Goal: Task Accomplishment & Management: Complete application form

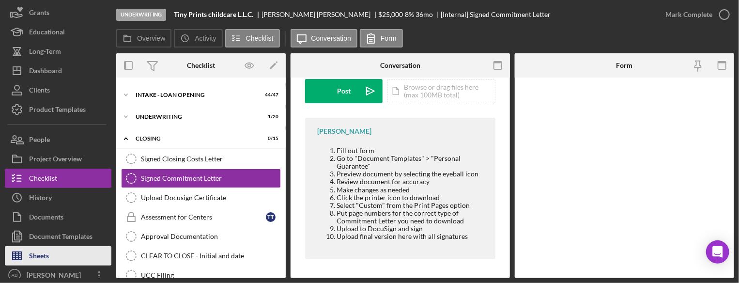
scroll to position [66, 0]
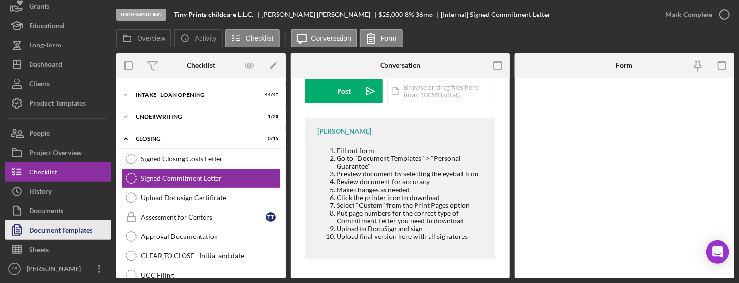
click at [71, 232] on div "Document Templates" at bounding box center [60, 231] width 63 height 22
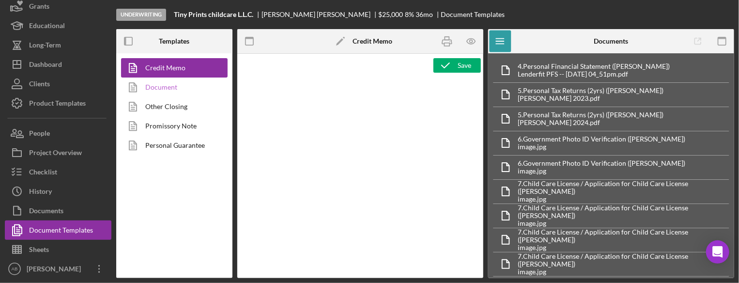
type textarea "<p style="margin: 0in 0in 0in 0.25in; text-align: center; font-size: 12pt; font…"
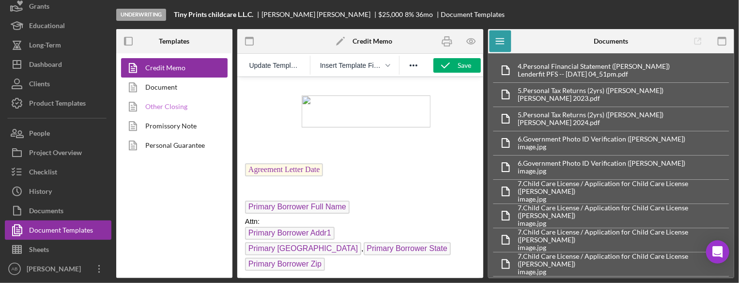
click at [181, 110] on link "Other Closing" at bounding box center [172, 106] width 102 height 19
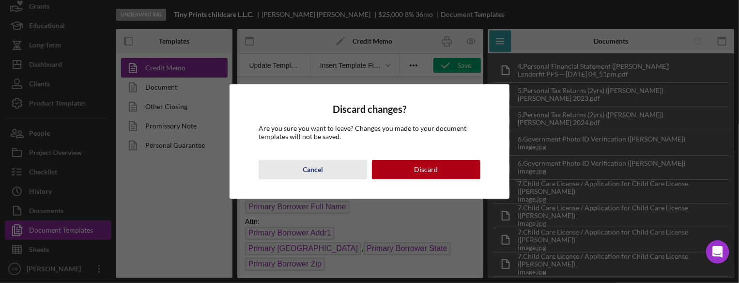
click at [329, 169] on button "Cancel" at bounding box center [313, 169] width 109 height 19
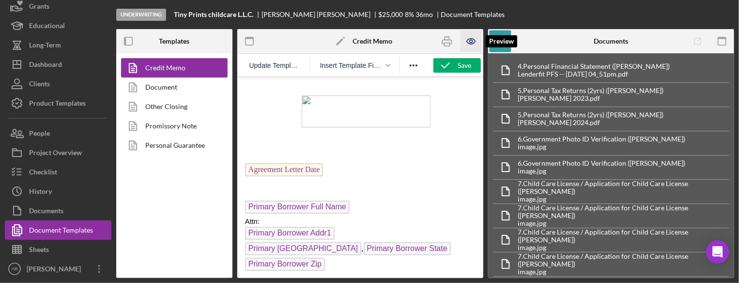
click at [473, 39] on icon "button" at bounding box center [471, 41] width 8 height 5
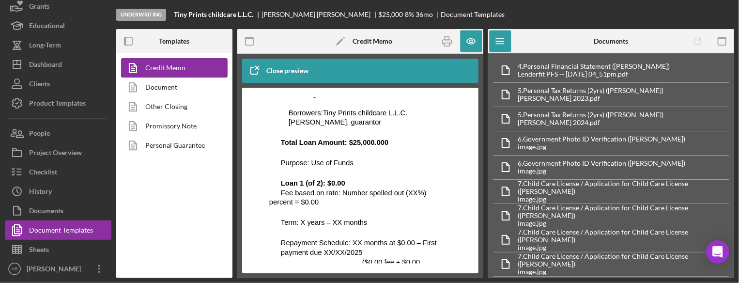
scroll to position [3489, 0]
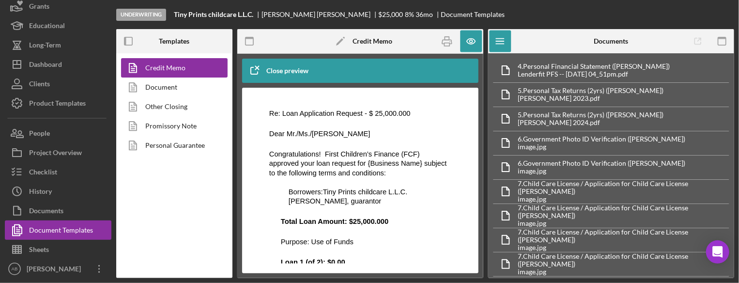
click at [295, 76] on div "Close preview" at bounding box center [287, 70] width 42 height 19
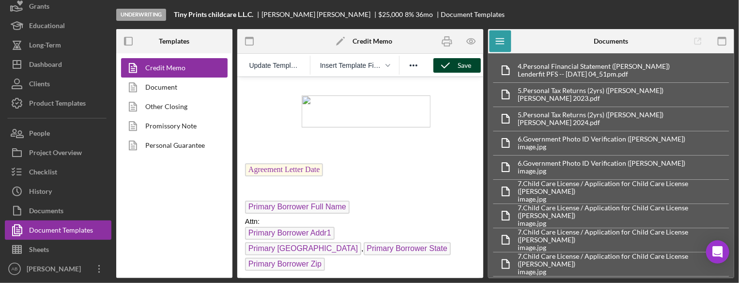
scroll to position [0, 0]
click at [375, 63] on span "Insert Template Field" at bounding box center [351, 66] width 62 height 8
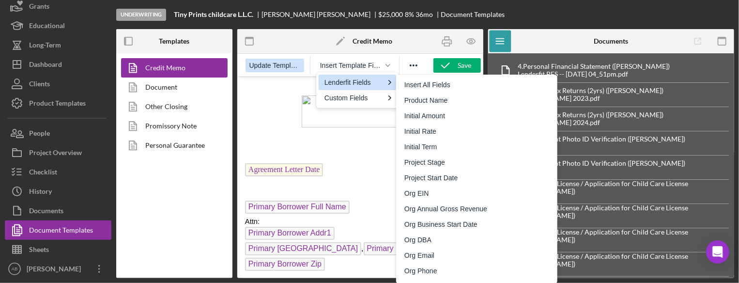
click at [280, 68] on span "Update Template" at bounding box center [275, 66] width 51 height 8
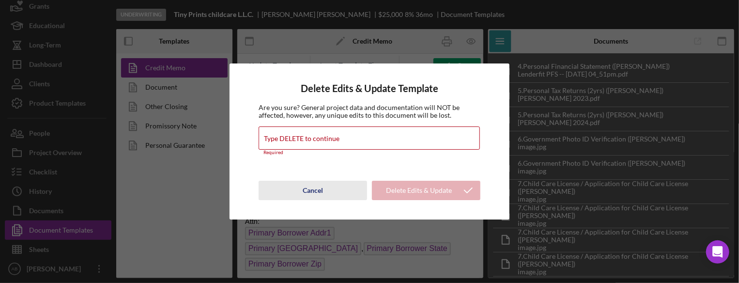
click at [314, 185] on div "Cancel" at bounding box center [313, 190] width 20 height 19
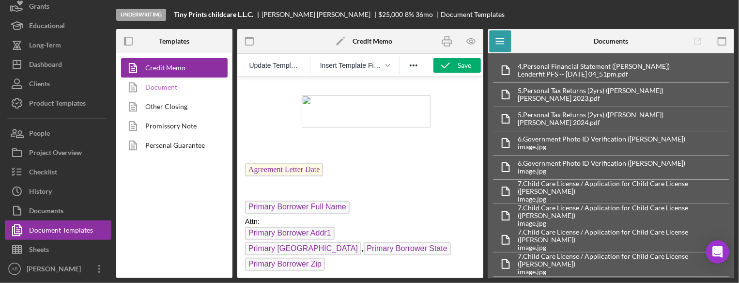
click at [153, 83] on link "Document" at bounding box center [172, 87] width 102 height 19
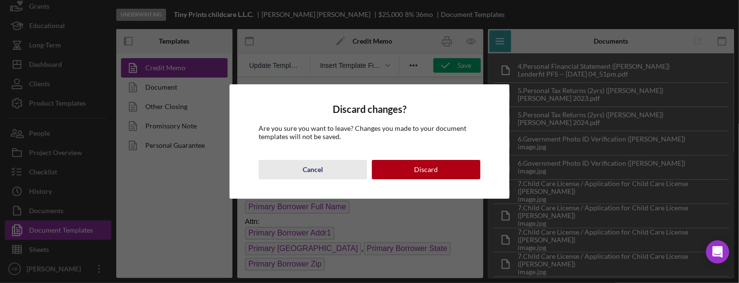
click at [293, 174] on button "Cancel" at bounding box center [313, 169] width 109 height 19
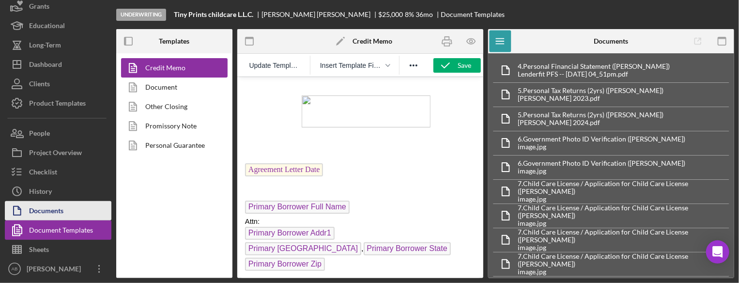
click at [50, 211] on div "Documents" at bounding box center [46, 212] width 34 height 22
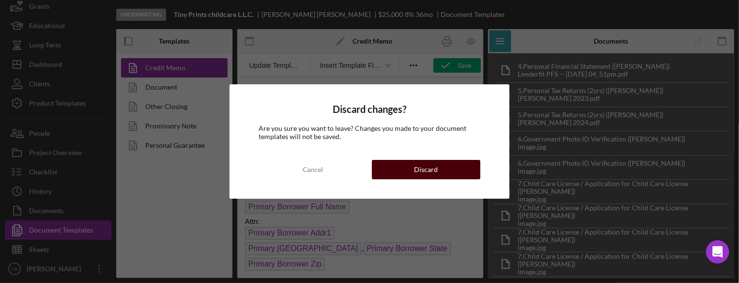
click at [395, 168] on button "Discard" at bounding box center [426, 169] width 109 height 19
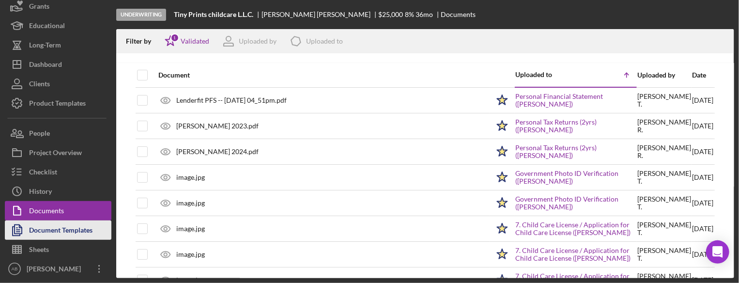
click at [50, 227] on div "Document Templates" at bounding box center [60, 231] width 63 height 22
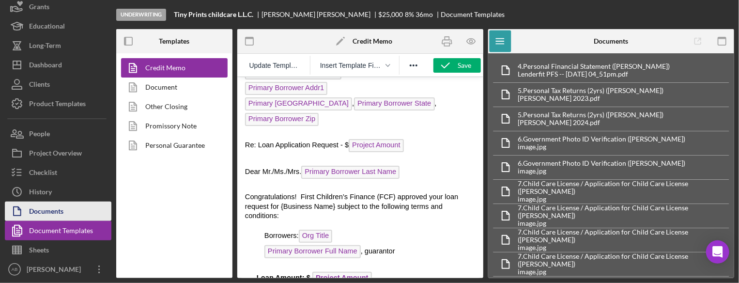
scroll to position [66, 0]
click at [51, 212] on div "Documents" at bounding box center [46, 212] width 34 height 22
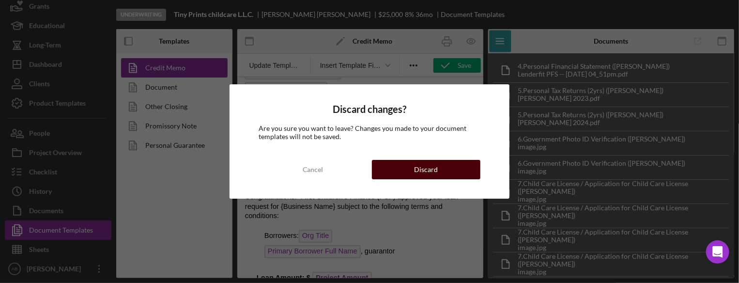
click at [388, 163] on button "Discard" at bounding box center [426, 169] width 109 height 19
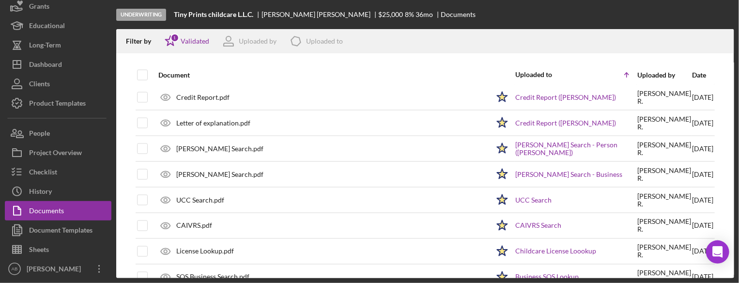
scroll to position [919, 0]
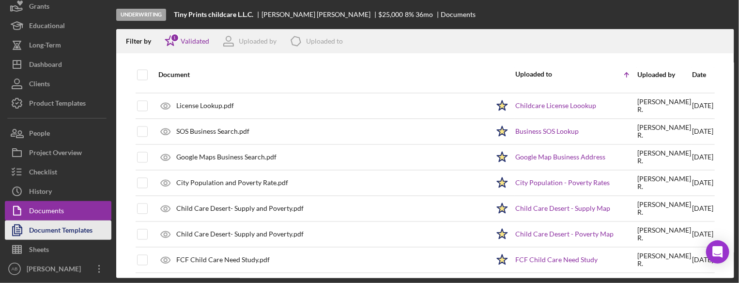
click at [87, 229] on div "Document Templates" at bounding box center [60, 231] width 63 height 22
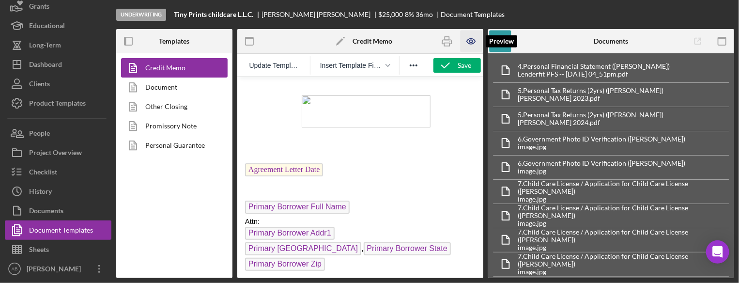
click at [473, 46] on icon "button" at bounding box center [471, 42] width 22 height 22
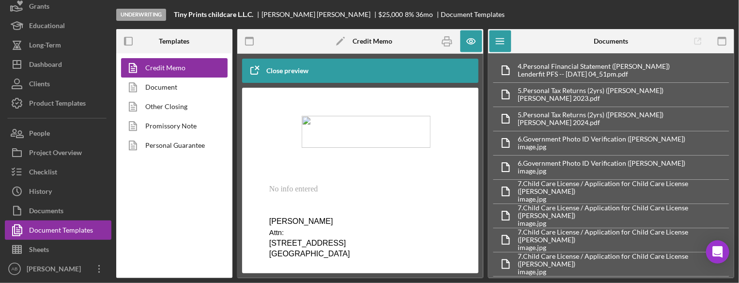
click at [337, 40] on icon "Icon/Edit" at bounding box center [341, 41] width 24 height 24
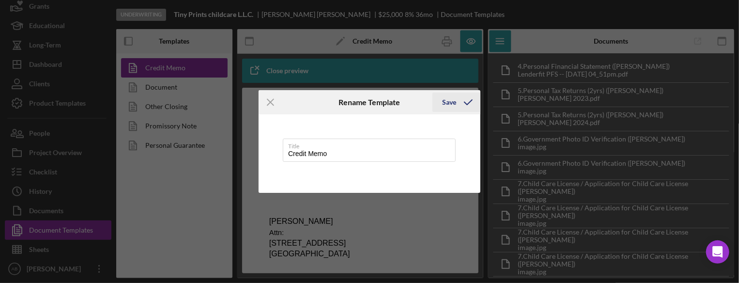
click at [451, 99] on div "Save" at bounding box center [449, 102] width 14 height 19
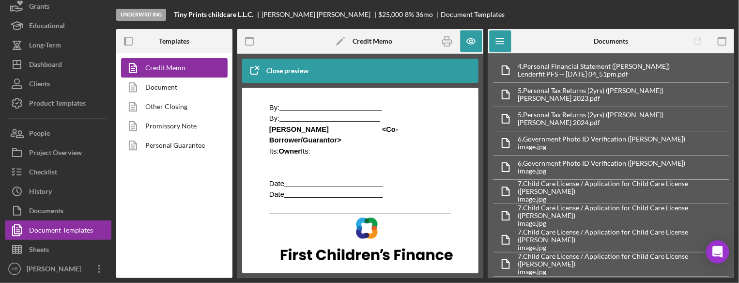
scroll to position [2326, 0]
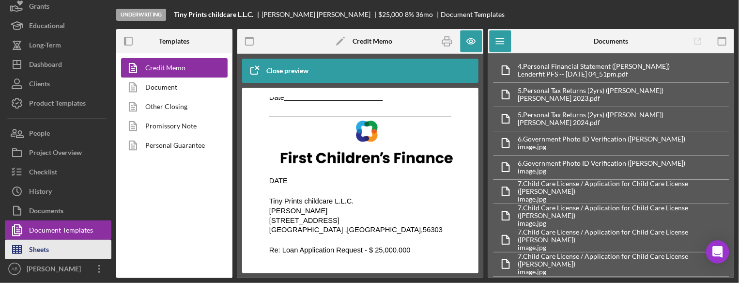
click at [56, 248] on button "Sheets" at bounding box center [58, 249] width 107 height 19
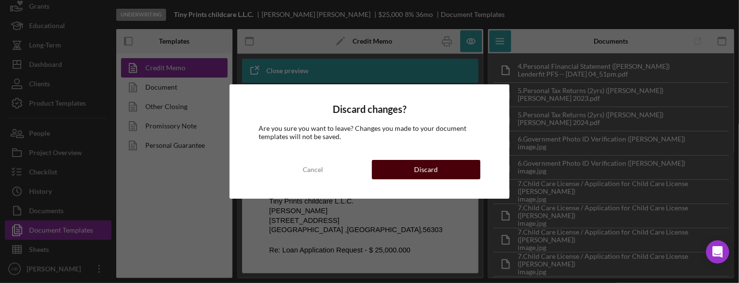
click at [405, 170] on button "Discard" at bounding box center [426, 169] width 109 height 19
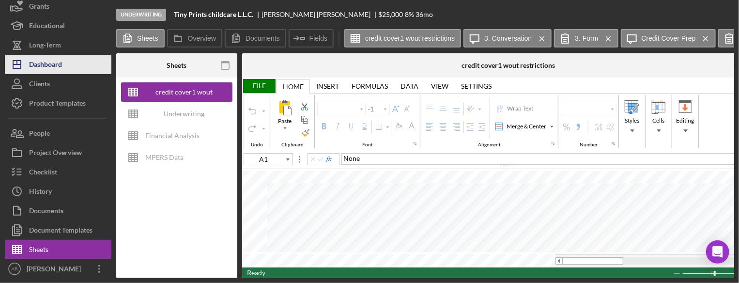
type input "C32"
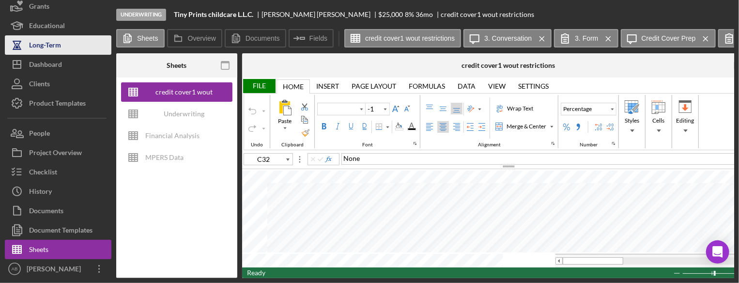
type input "Poppins"
type input "10"
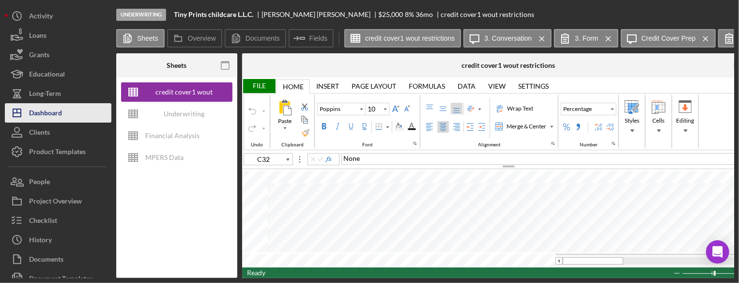
click at [62, 110] on div "Dashboard" at bounding box center [45, 114] width 33 height 22
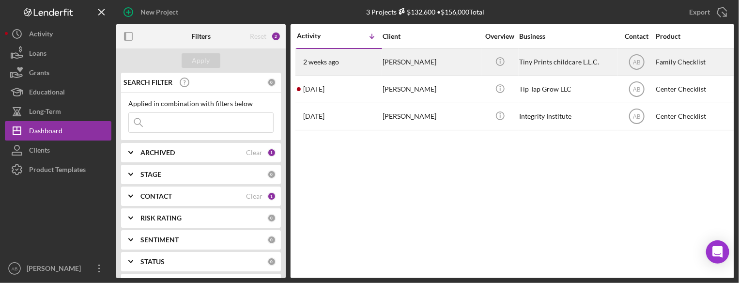
click at [402, 64] on div "[PERSON_NAME]" at bounding box center [431, 62] width 97 height 26
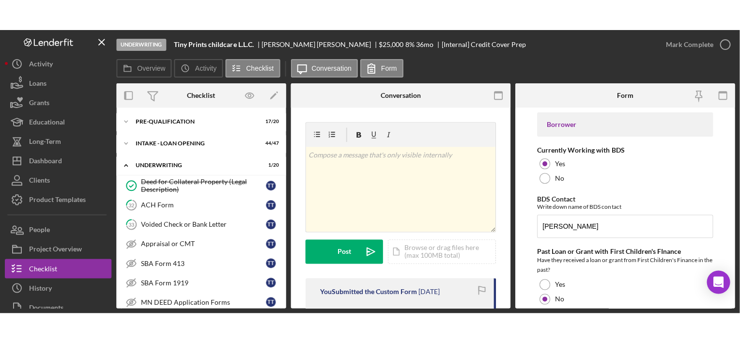
scroll to position [149, 0]
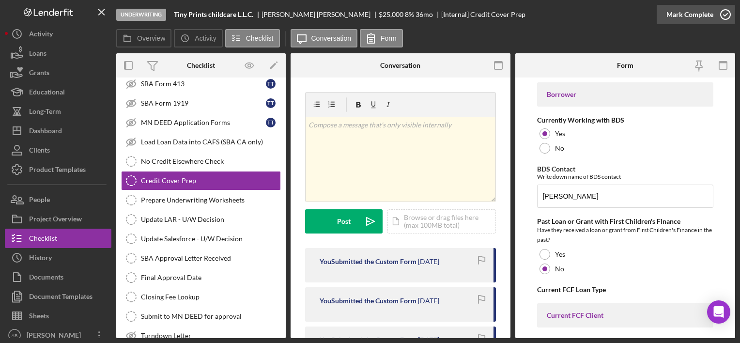
click at [723, 19] on icon "button" at bounding box center [726, 14] width 24 height 24
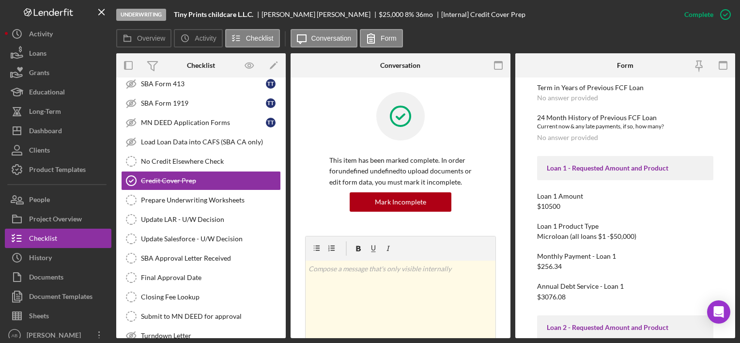
scroll to position [581, 0]
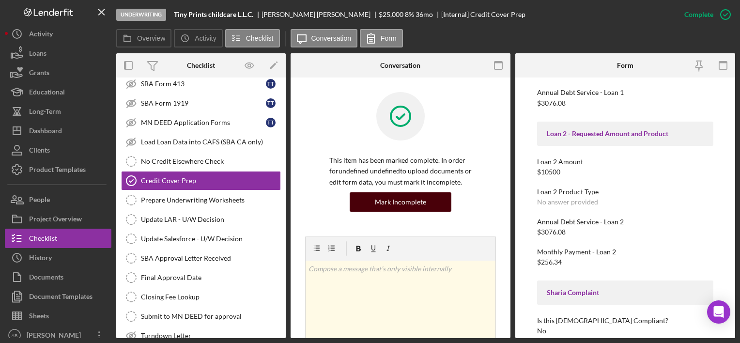
click at [426, 205] on button "Mark Incomplete" at bounding box center [401, 201] width 102 height 19
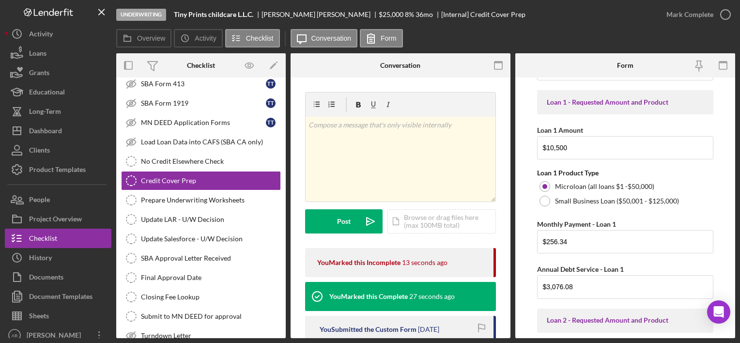
scroll to position [533, 0]
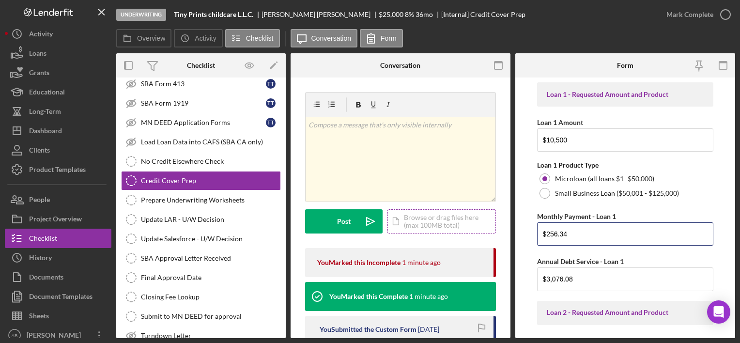
drag, startPoint x: 589, startPoint y: 232, endPoint x: 457, endPoint y: 220, distance: 132.3
click at [472, 229] on div "Overview Internal Workflow Stage Underwriting Icon/Dropdown Arrow Archive (can …" at bounding box center [425, 195] width 619 height 285
type input "$255.11"
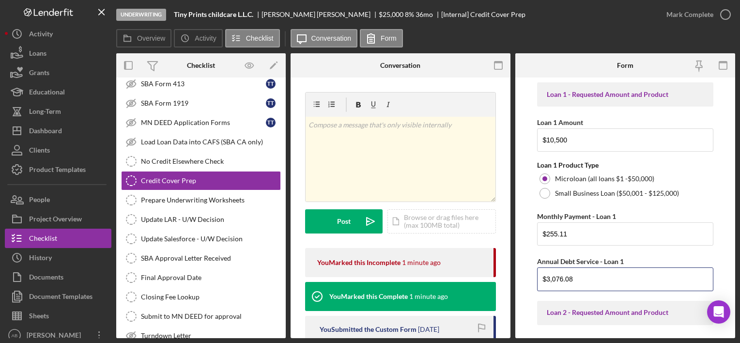
drag, startPoint x: 596, startPoint y: 269, endPoint x: 438, endPoint y: 279, distance: 158.7
click at [438, 279] on div "Overview Internal Workflow Stage Underwriting Icon/Dropdown Arrow Archive (can …" at bounding box center [425, 195] width 619 height 285
type input "$3,061.32"
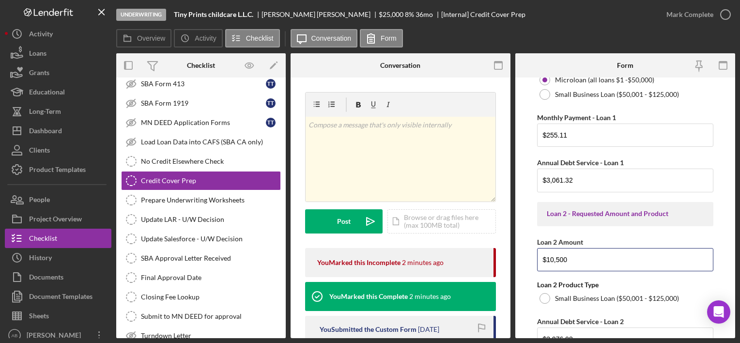
scroll to position [633, 0]
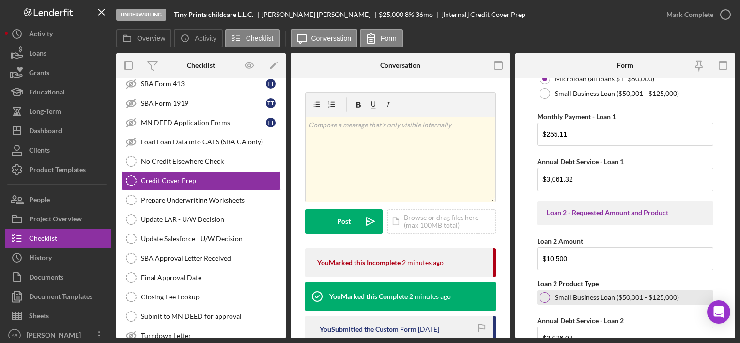
click at [549, 282] on div at bounding box center [545, 297] width 11 height 11
click at [546, 282] on div at bounding box center [545, 297] width 5 height 5
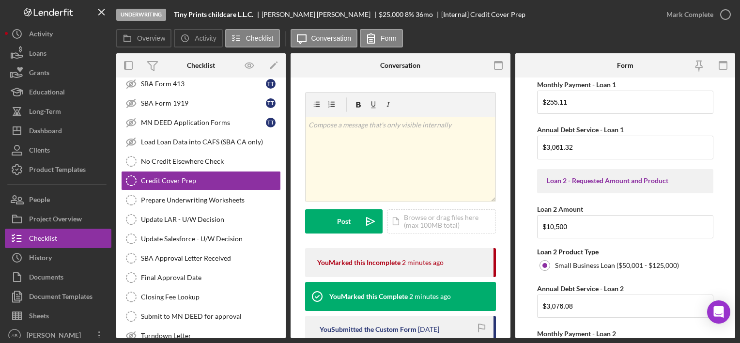
scroll to position [681, 0]
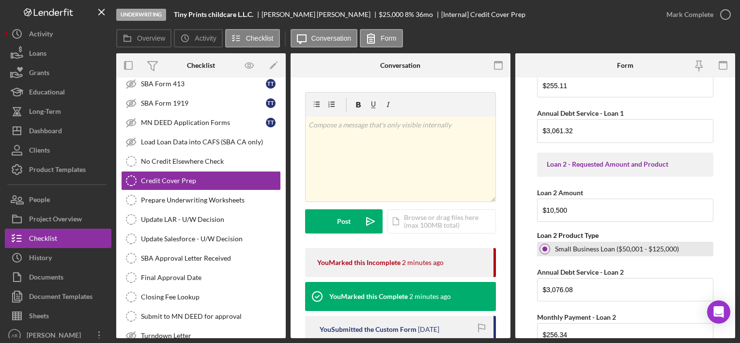
click at [542, 248] on div at bounding box center [545, 249] width 11 height 11
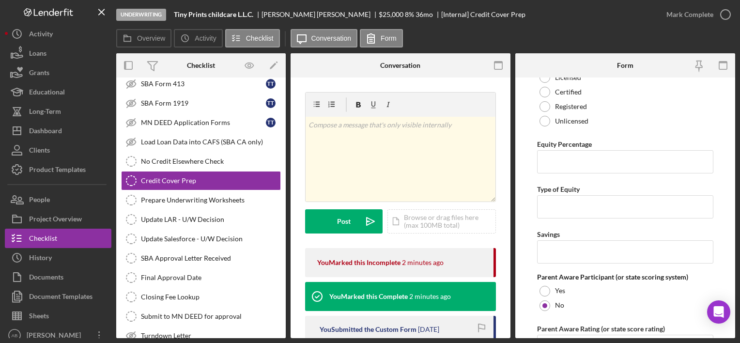
scroll to position [2377, 0]
click at [568, 256] on input "Savings" at bounding box center [625, 251] width 176 height 23
type input "$0"
click at [594, 203] on input "Type of Equity" at bounding box center [625, 206] width 176 height 23
type input "outside income"
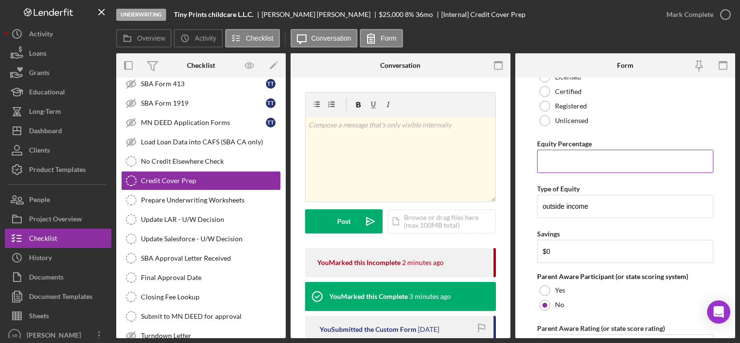
click at [592, 155] on input "Equity Percentage" at bounding box center [625, 161] width 176 height 23
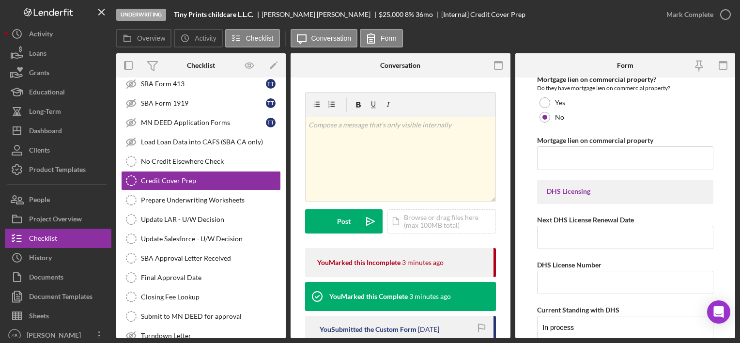
scroll to position [3540, 0]
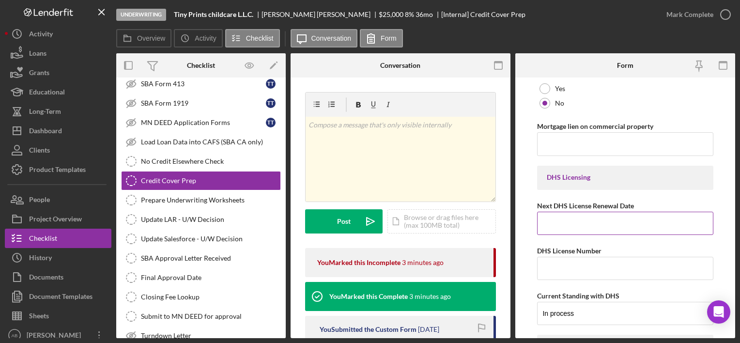
click at [579, 221] on input "Next DHS License Renewal Date" at bounding box center [625, 223] width 176 height 23
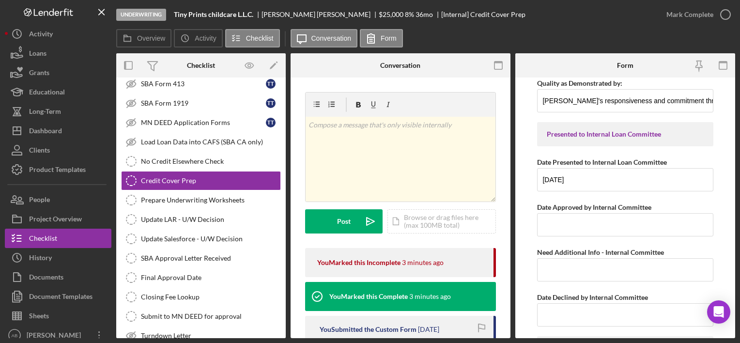
scroll to position [3928, 0]
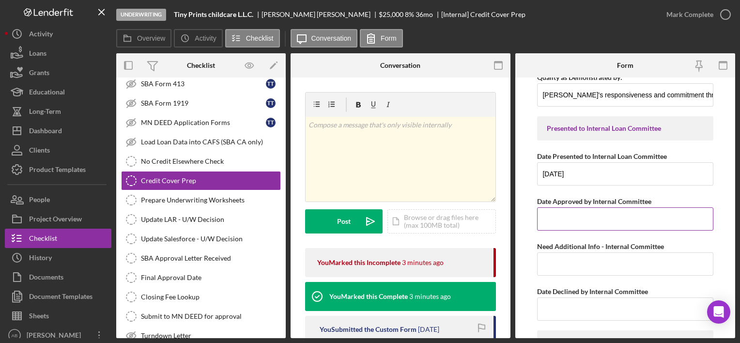
click at [576, 213] on input "Date Approved by Internal Committee" at bounding box center [625, 218] width 176 height 23
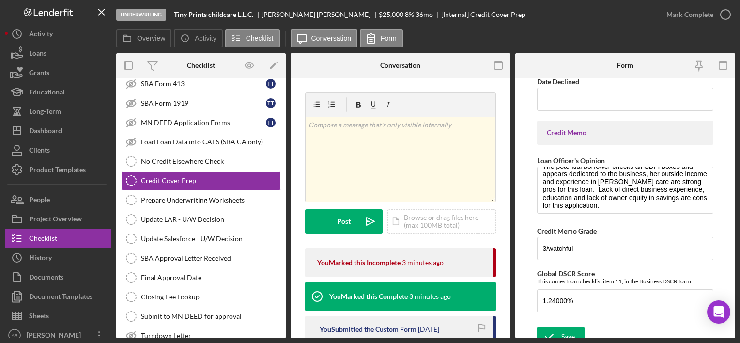
scroll to position [16, 0]
type input "[DATE]"
click at [565, 282] on div "Save" at bounding box center [569, 336] width 14 height 19
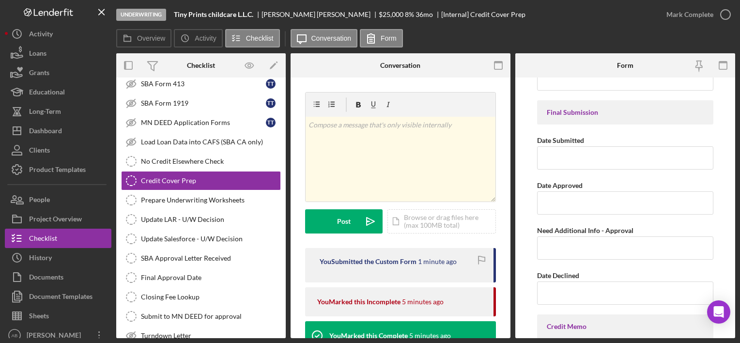
scroll to position [4566, 0]
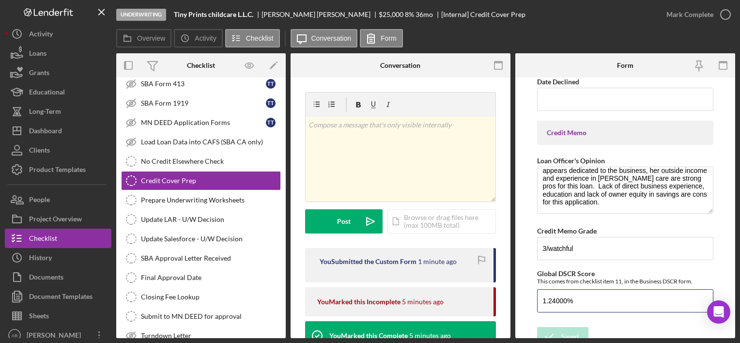
drag, startPoint x: 587, startPoint y: 296, endPoint x: 482, endPoint y: 281, distance: 106.7
click at [482, 281] on div "Overview Internal Workflow Stage Underwriting Icon/Dropdown Arrow Archive (can …" at bounding box center [425, 195] width 619 height 285
type input "2.81%"
type input "2.81000%"
click at [574, 282] on div "Save" at bounding box center [569, 336] width 14 height 19
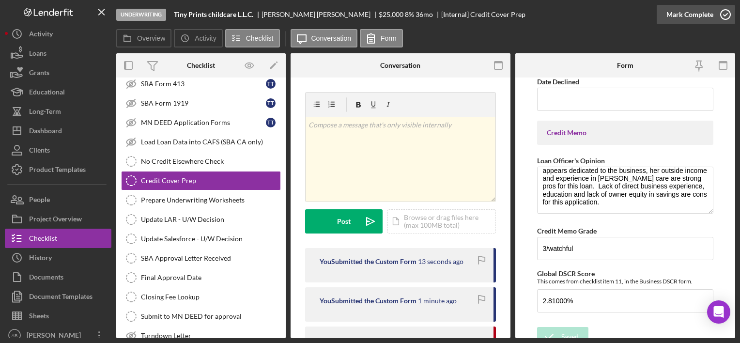
click at [678, 15] on div "Mark Complete" at bounding box center [690, 14] width 47 height 19
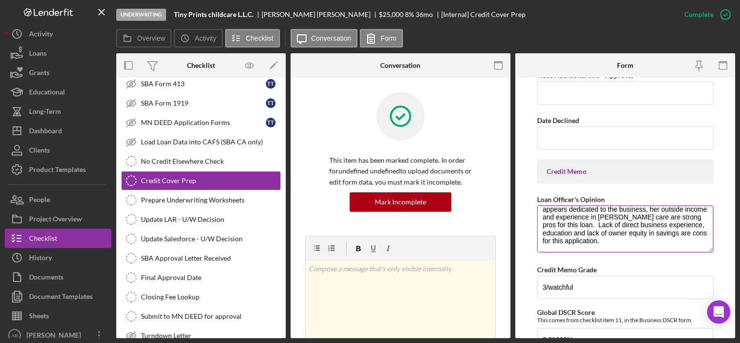
scroll to position [4605, 0]
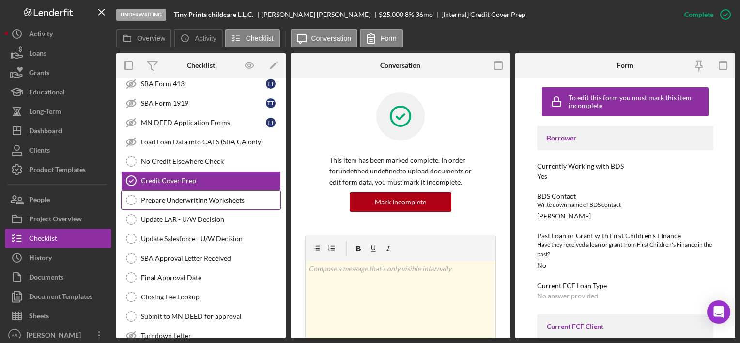
click at [157, 198] on div "Prepare Underwriting Worksheets" at bounding box center [211, 200] width 140 height 8
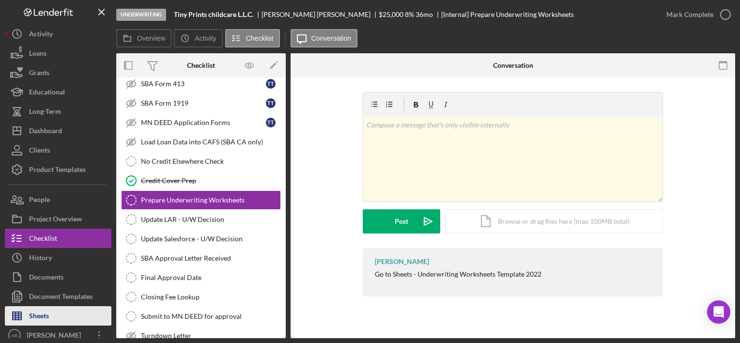
click at [46, 282] on div "Sheets" at bounding box center [39, 317] width 20 height 22
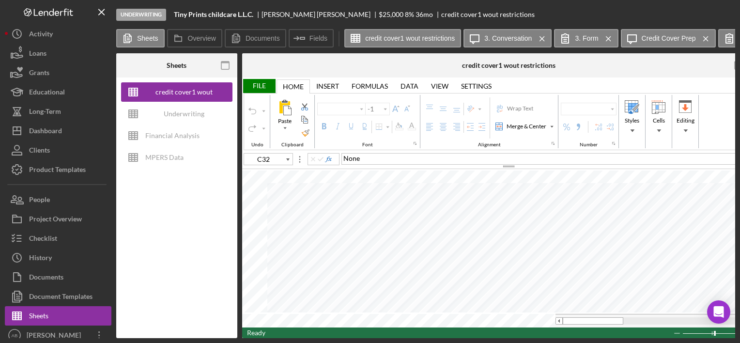
type input "Poppins"
type input "10"
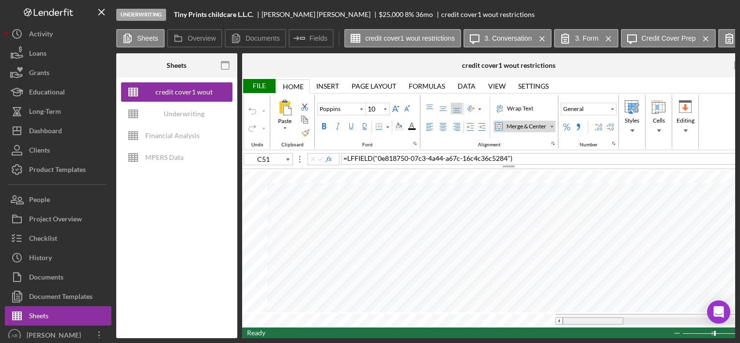
drag, startPoint x: 577, startPoint y: 313, endPoint x: 585, endPoint y: 316, distance: 8.7
click at [585, 282] on div at bounding box center [660, 321] width 209 height 14
drag, startPoint x: 584, startPoint y: 318, endPoint x: 597, endPoint y: 322, distance: 13.2
click at [597, 282] on div at bounding box center [660, 321] width 209 height 14
type input "F10"
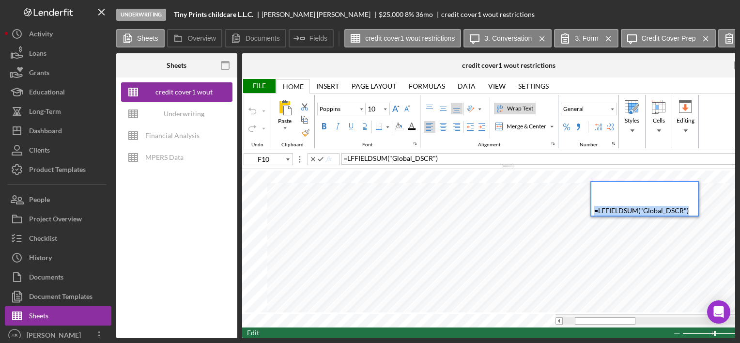
click at [577, 213] on div "Paste Cut Copy AutoFill = LFFIELDSUM ( "Global_DSCR" ) )" at bounding box center [508, 249] width 533 height 158
type input "E10"
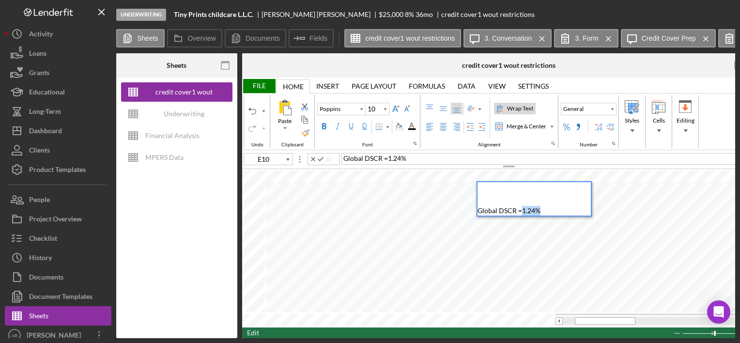
drag, startPoint x: 545, startPoint y: 208, endPoint x: 520, endPoint y: 210, distance: 24.8
click at [520, 210] on div "Global DSCR =1.24%" at bounding box center [534, 198] width 113 height 33
drag, startPoint x: 571, startPoint y: 211, endPoint x: 514, endPoint y: 204, distance: 57.7
click at [514, 204] on div "Global DSCR =2.81%" at bounding box center [534, 198] width 113 height 33
click at [523, 209] on span "Global DSCR =2.81%" at bounding box center [509, 210] width 63 height 8
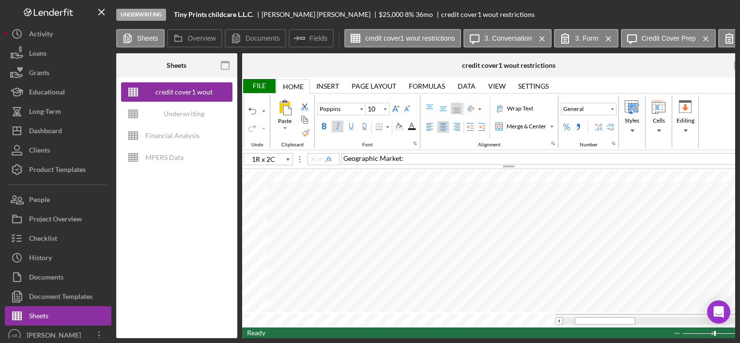
type input "C21"
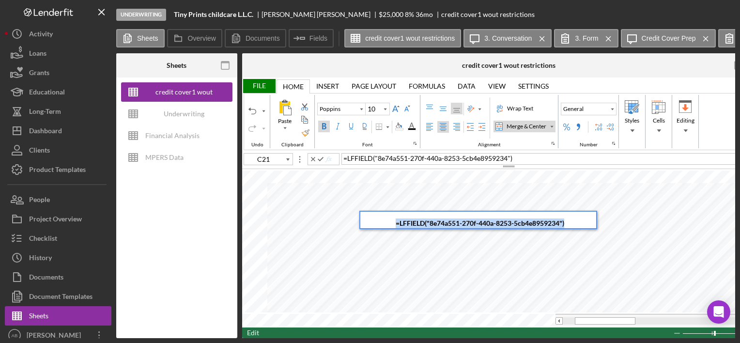
click at [251, 227] on div "Paste Cut Copy AutoFill = LFFIELD ( "8e74a551-270f-440a-8253-5cb4e8959234" ) )" at bounding box center [508, 249] width 533 height 158
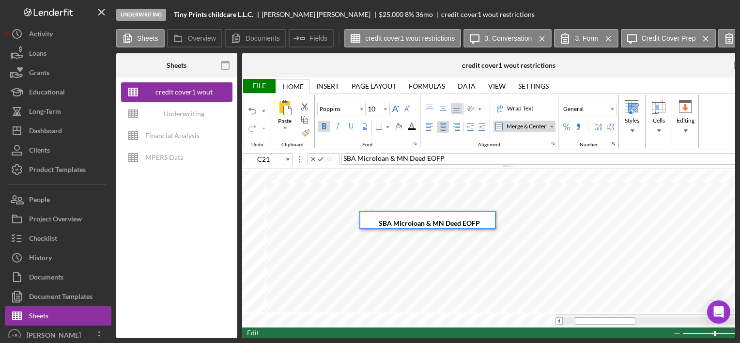
type input "E24"
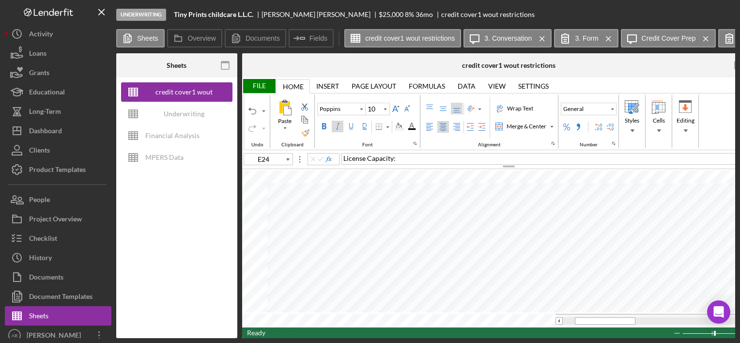
type input "9"
type input "B31"
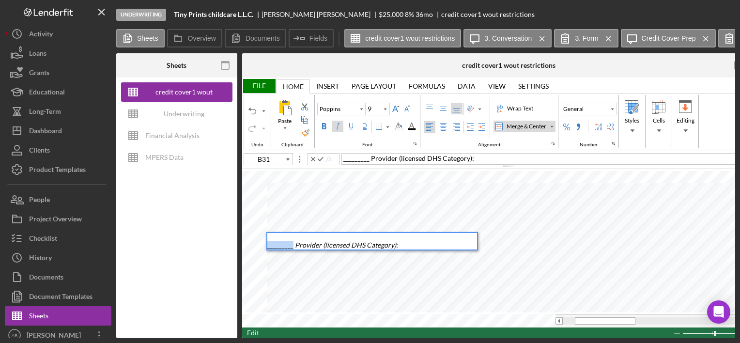
drag, startPoint x: 290, startPoint y: 247, endPoint x: 218, endPoint y: 238, distance: 72.8
click at [218, 238] on div "Sheets credit cover1 wout restrictions Underwriting Worksheets - Template 2022 …" at bounding box center [425, 195] width 619 height 285
type input "10"
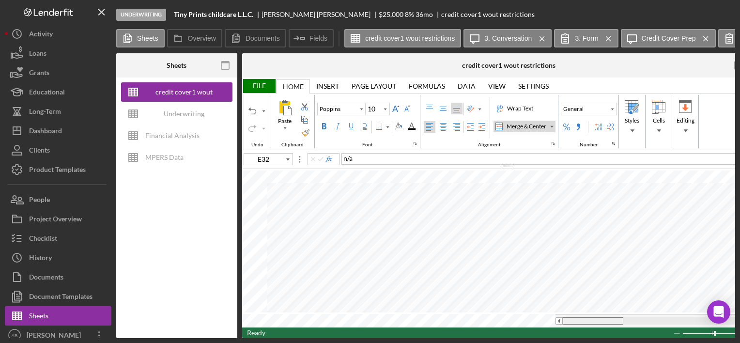
click at [539, 282] on tr at bounding box center [503, 321] width 522 height 14
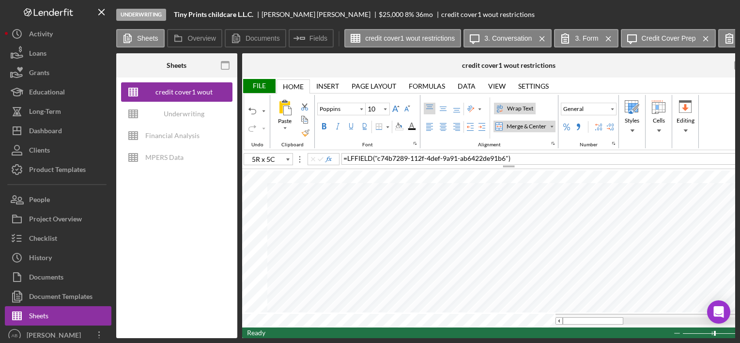
type input "B46"
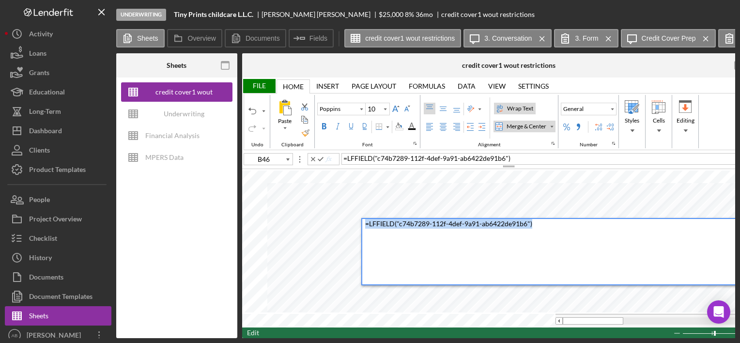
click at [339, 219] on div "Paste Cut Copy AutoFill = LFFIELD ( "c74b7289-112f-4def-9a91-ab6422de91b6" ) )" at bounding box center [508, 249] width 533 height 158
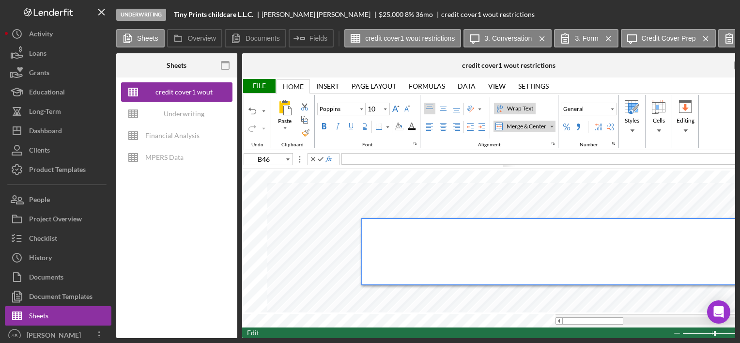
click at [421, 250] on div at bounding box center [564, 251] width 399 height 65
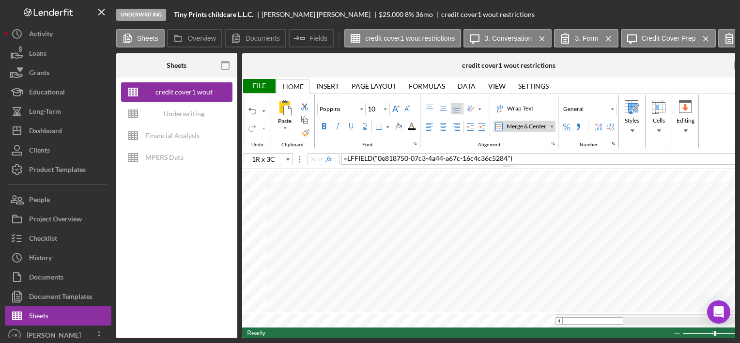
type input "C51"
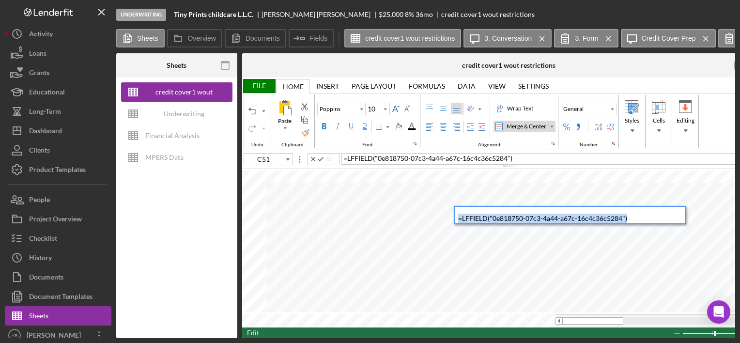
click at [388, 208] on div "Paste Cut Copy AutoFill = LFFIELD ( "0e818750-07c3-4a44-a67c-16c4c36c5284" ) )" at bounding box center [508, 249] width 533 height 158
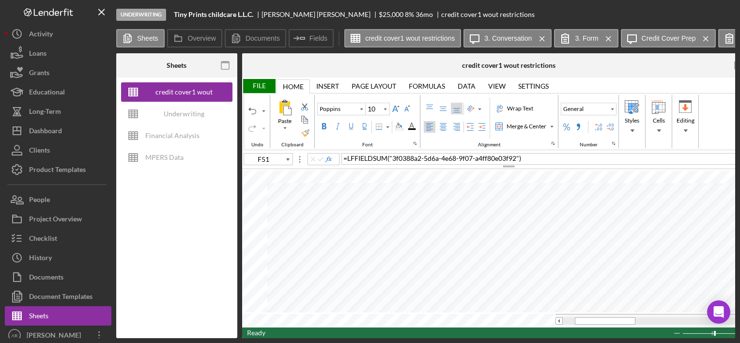
type input "C52"
type input "C53"
type input "C54"
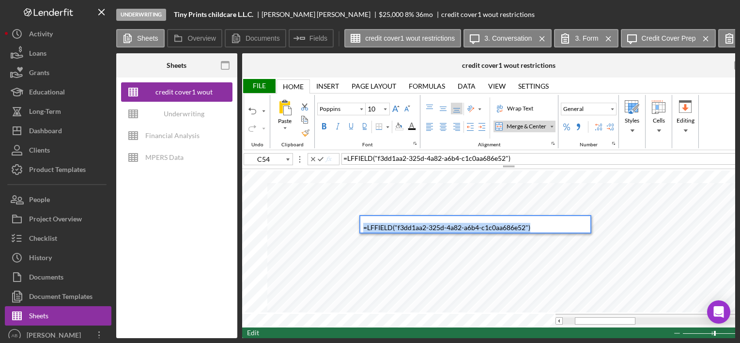
drag, startPoint x: 399, startPoint y: 246, endPoint x: 388, endPoint y: 217, distance: 31.1
click at [388, 217] on div "= LFFIELD ( "f3dd1aa2-325d-4a82-a6b4-c1c0aa686e52" )" at bounding box center [476, 224] width 227 height 16
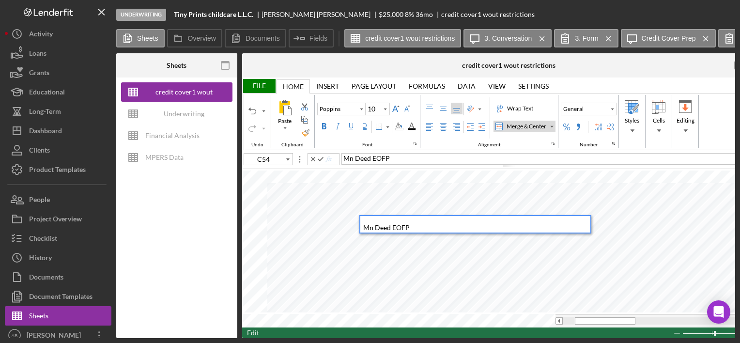
type input "C55"
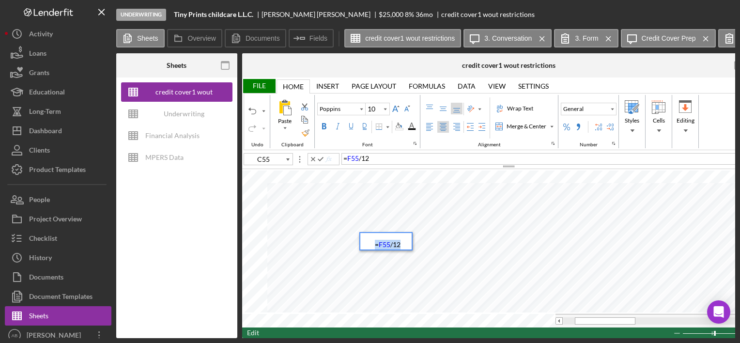
click at [294, 212] on div "Paste Cut Copy AutoFill = F55 / 12 12" at bounding box center [508, 249] width 533 height 158
type input "C56"
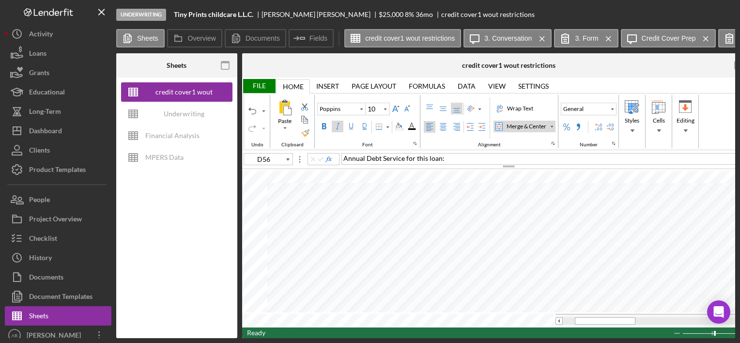
type input "C56"
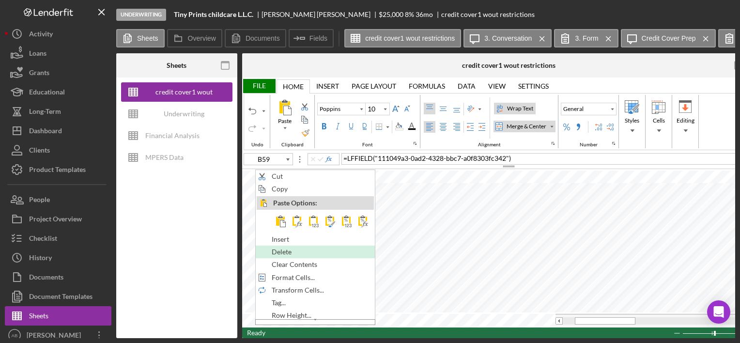
click at [283, 253] on span "Delete" at bounding box center [287, 252] width 31 height 8
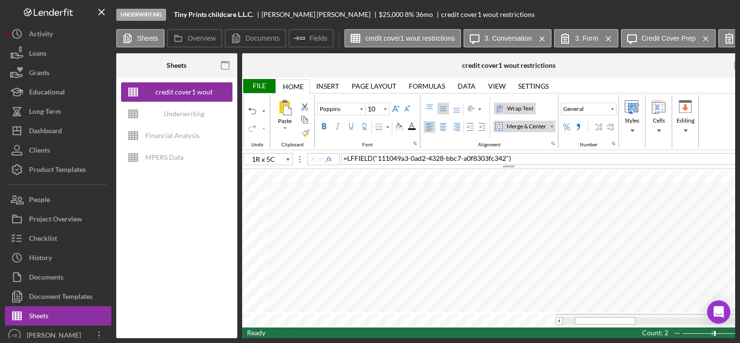
type input "B59"
drag, startPoint x: 600, startPoint y: 321, endPoint x: 532, endPoint y: 329, distance: 69.2
click at [532, 282] on div "File Home Home Insert Insert Page Layout Page Layout Formulas Formulas Data Dat…" at bounding box center [508, 208] width 533 height 261
type input "Calibri"
type input "11"
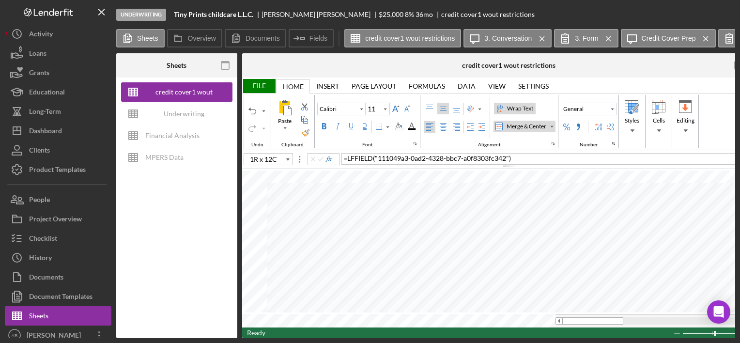
type input "B60"
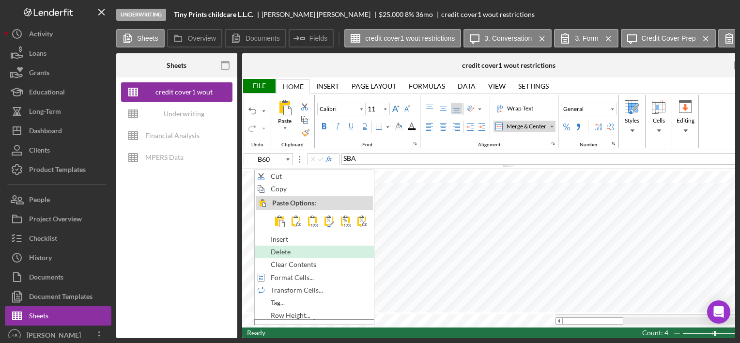
click at [280, 254] on span "Delete" at bounding box center [286, 252] width 31 height 8
click at [281, 252] on span "Delete" at bounding box center [285, 252] width 31 height 8
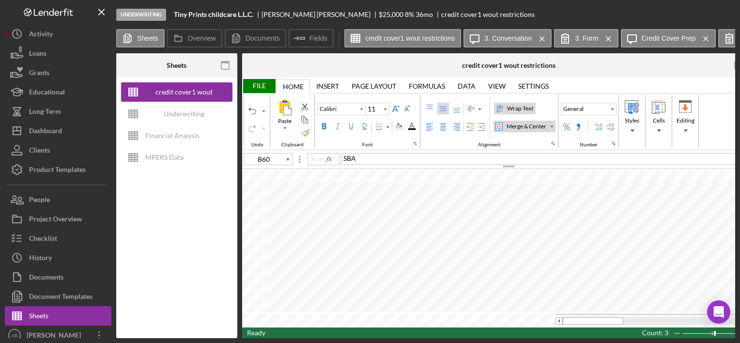
type input "Poppins"
type input "10"
type input "B59"
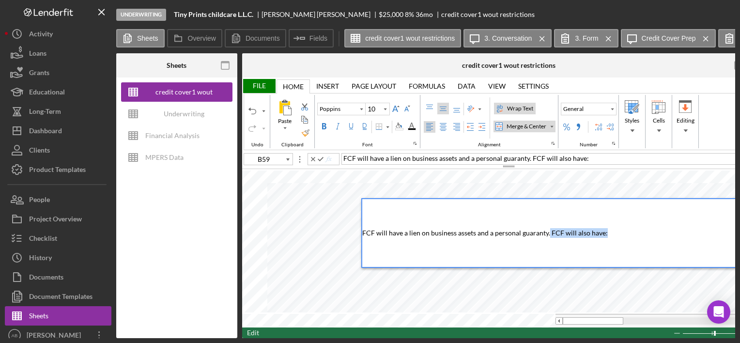
drag, startPoint x: 664, startPoint y: 238, endPoint x: 546, endPoint y: 244, distance: 117.9
click at [546, 244] on div "FCF will have a lien on business assets and a personal guaranty. FCF will also …" at bounding box center [563, 233] width 402 height 68
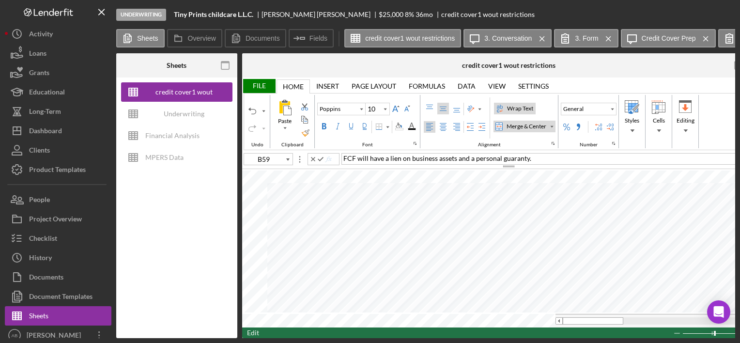
type input "Calibri"
type input "11"
type input "B60"
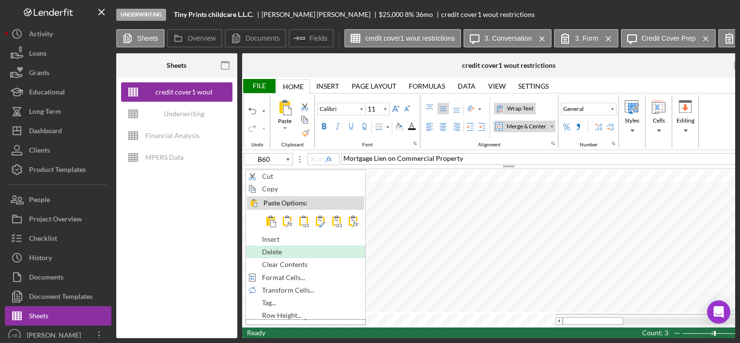
click at [281, 252] on span "Delete" at bounding box center [277, 252] width 31 height 8
type input "Poppins"
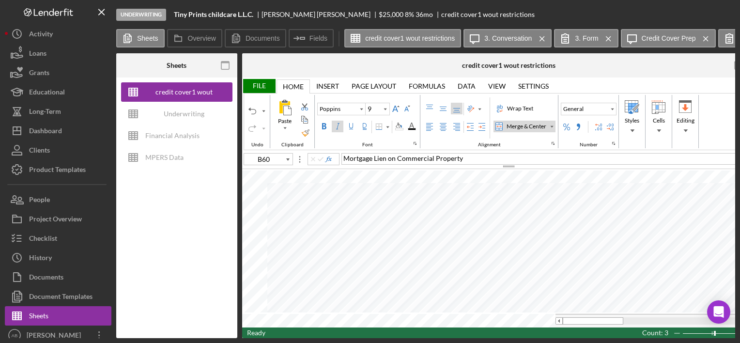
type input "10"
type input "D61"
drag, startPoint x: 577, startPoint y: 320, endPoint x: 596, endPoint y: 318, distance: 19.5
click at [596, 282] on div at bounding box center [599, 320] width 42 height 7
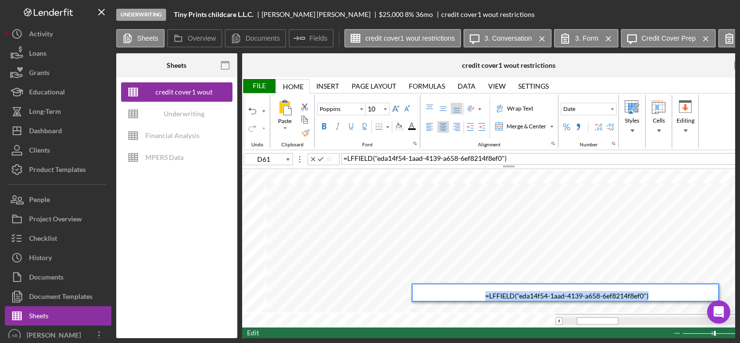
click at [452, 282] on div "Paste Cut Copy AutoFill = LFFIELD ( "eda14f54-1aad-4139-a658-6ef8214f8ef0" ) )" at bounding box center [508, 249] width 533 height 158
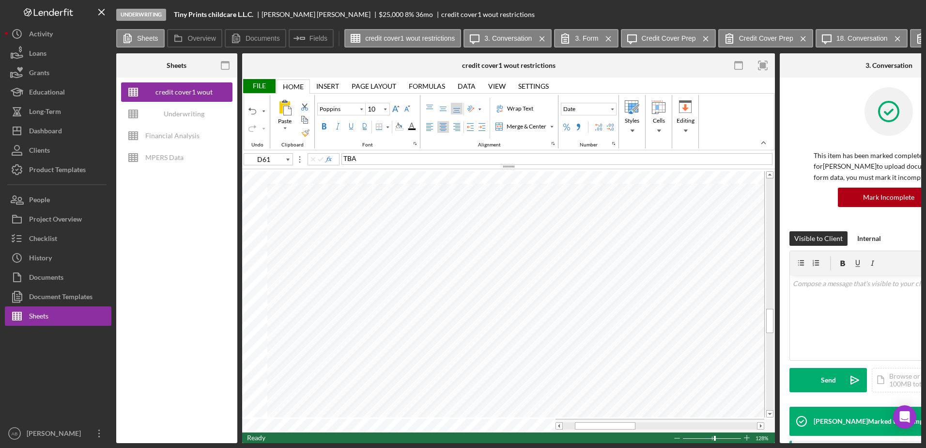
type input "F61"
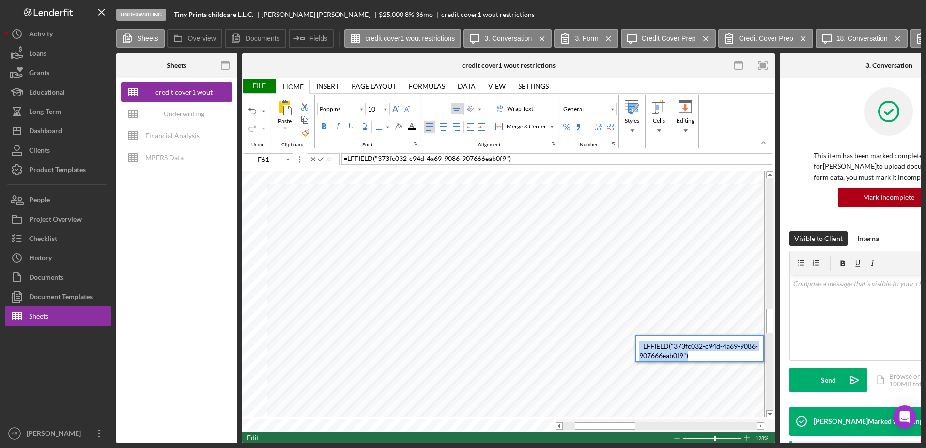
click at [615, 282] on div "Paste Cut Copy AutoFill = LFFIELD ( "373fc032-c94d-4a69-9086-907666eab0f9" ) )" at bounding box center [508, 301] width 533 height 263
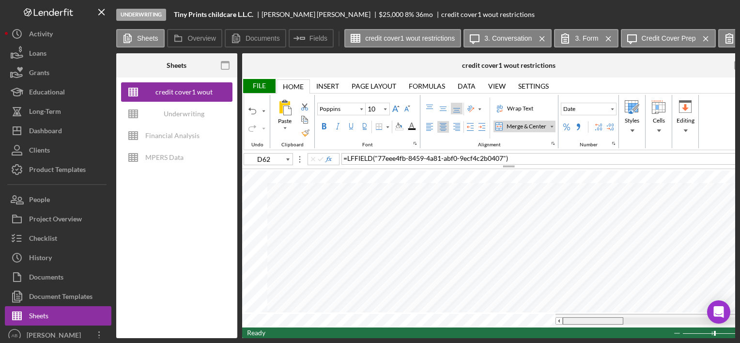
click at [529, 282] on tr at bounding box center [503, 321] width 522 height 14
type input "A65"
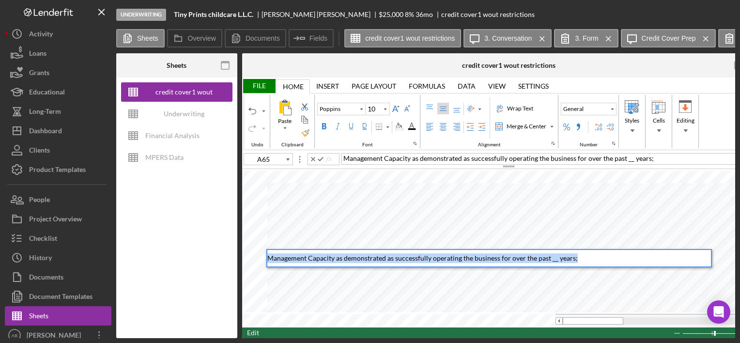
drag, startPoint x: 589, startPoint y: 262, endPoint x: 231, endPoint y: 256, distance: 358.1
click at [231, 256] on div "Sheets credit cover1 wout restrictions Underwriting Worksheets - Template 2022 …" at bounding box center [425, 195] width 619 height 285
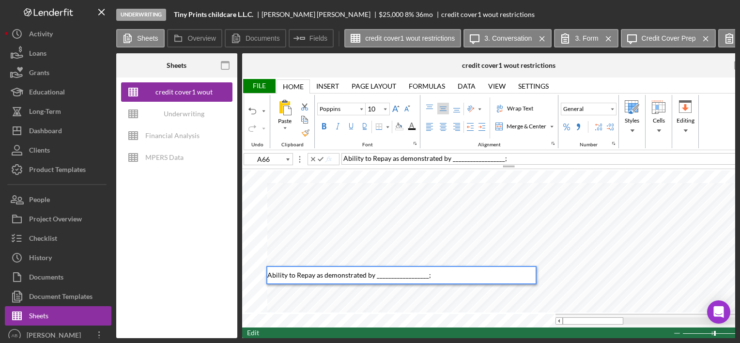
click at [280, 275] on span "Ability to Repay as demonstrated by __________________;" at bounding box center [349, 275] width 164 height 8
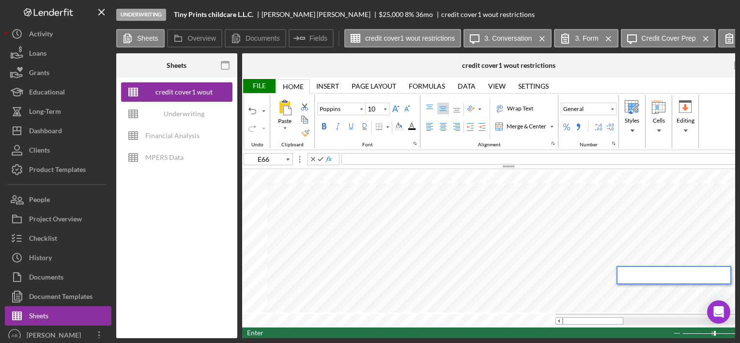
type input "A67"
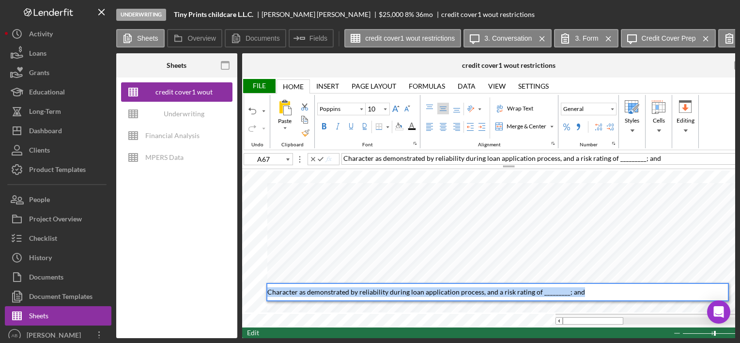
drag, startPoint x: 267, startPoint y: 292, endPoint x: 705, endPoint y: 323, distance: 439.1
click at [705, 282] on div "Paste Cut Copy AutoFill Character as demonstrated by reliability during loan ap…" at bounding box center [508, 249] width 533 height 158
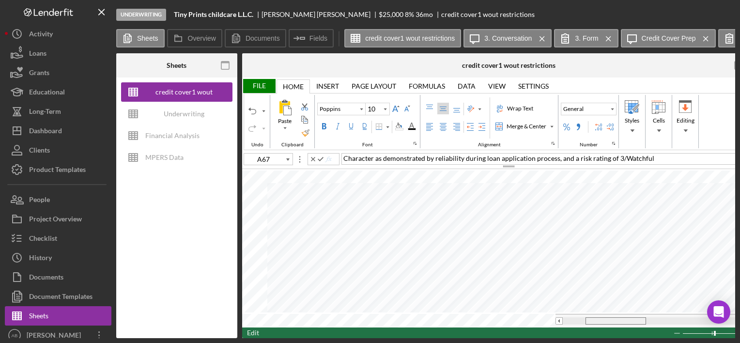
drag, startPoint x: 590, startPoint y: 320, endPoint x: 613, endPoint y: 320, distance: 23.3
click at [613, 282] on span at bounding box center [616, 321] width 6 height 6
type input "F67"
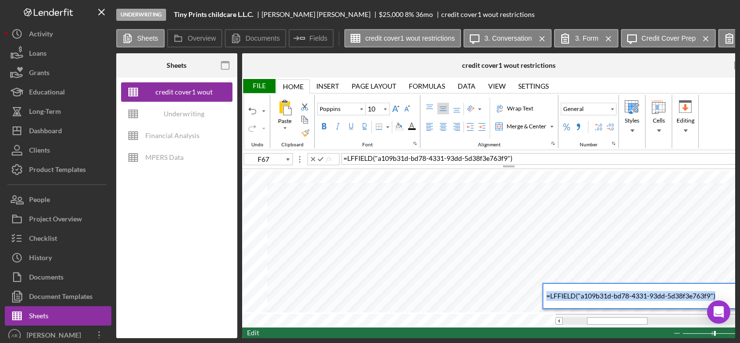
click at [426, 282] on div "Paste Cut Copy AutoFill = LFFIELD ( "a109b31d-bd78-4331-93dd-5d38f3e763f9" ) )" at bounding box center [508, 249] width 533 height 158
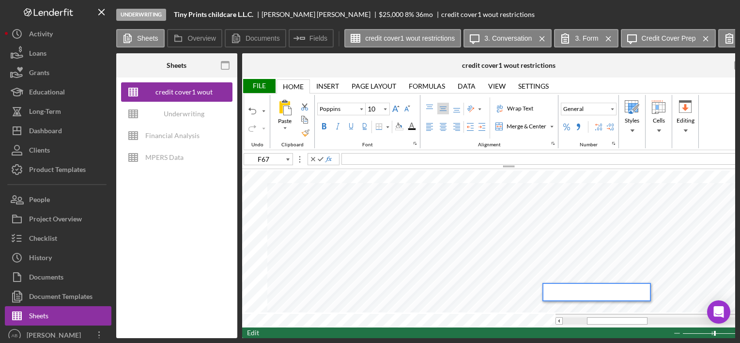
type input "F65"
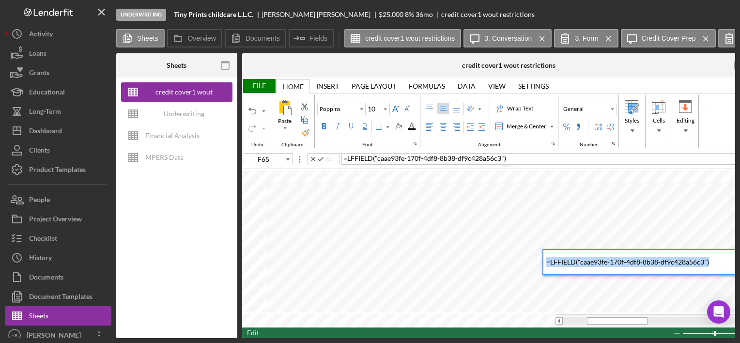
click at [468, 246] on div "Paste Cut Copy AutoFill = LFFIELD ( "caae93fe-170f-4df8-8b38-df9c428a56c3" ) )" at bounding box center [508, 249] width 533 height 158
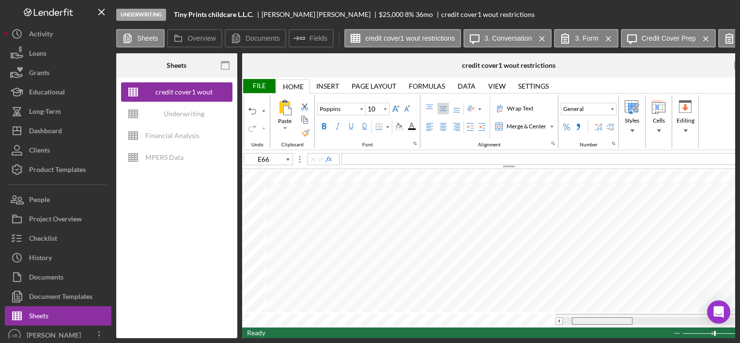
click at [457, 282] on tr at bounding box center [503, 321] width 522 height 14
type input "D68"
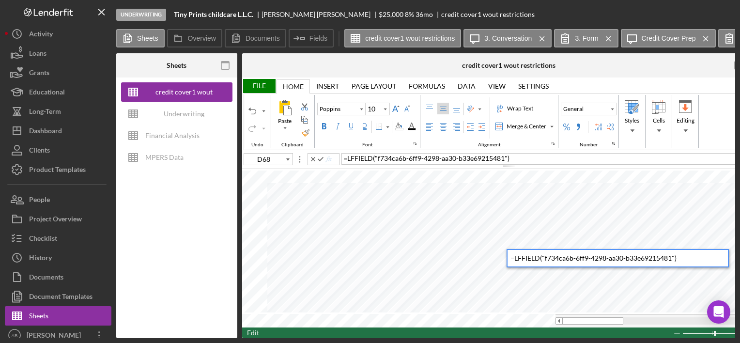
drag, startPoint x: 510, startPoint y: 259, endPoint x: 698, endPoint y: 260, distance: 188.0
click at [698, 260] on div "= LFFIELD ( "f734ca6b-6ff9-4298-aa30-b33e69215481" )" at bounding box center [618, 258] width 222 height 18
click at [374, 251] on div "Paste Cut Copy AutoFill = LFFIELD ( "f734ca6b-6ff9-4298-aa30-b33e69215481" ) )" at bounding box center [508, 249] width 533 height 158
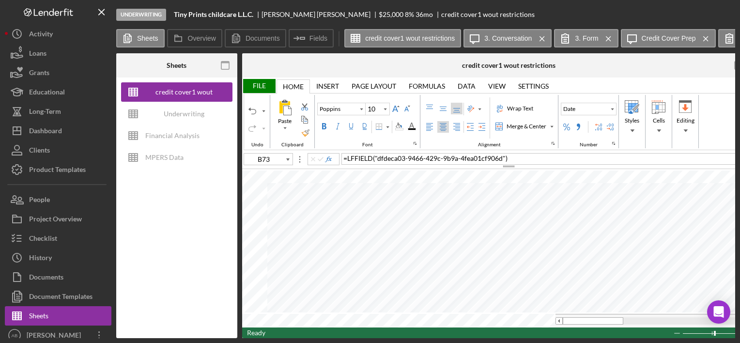
type input "B72"
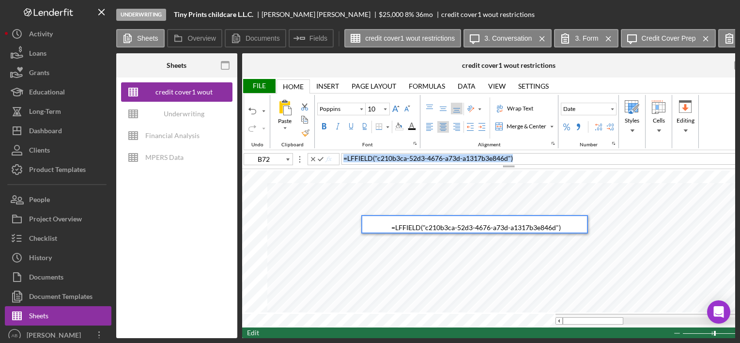
click at [309, 169] on div "File Home Home Insert Insert Page Layout Page Layout Formulas Formulas Data Dat…" at bounding box center [508, 208] width 533 height 261
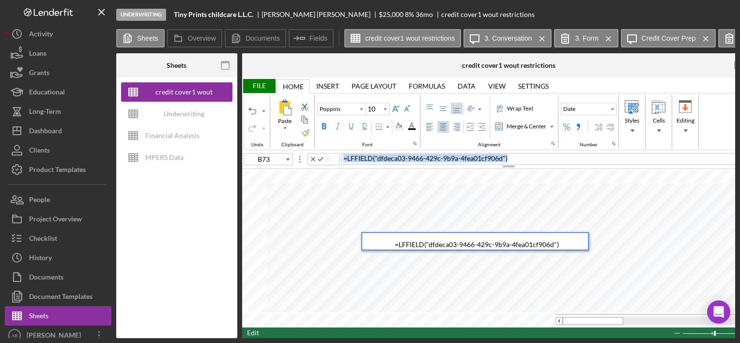
drag, startPoint x: 517, startPoint y: 154, endPoint x: 156, endPoint y: 187, distance: 363.4
click at [167, 186] on div "Sheets credit cover1 wout restrictions Underwriting Worksheets - Template 2022 …" at bounding box center [425, 195] width 619 height 285
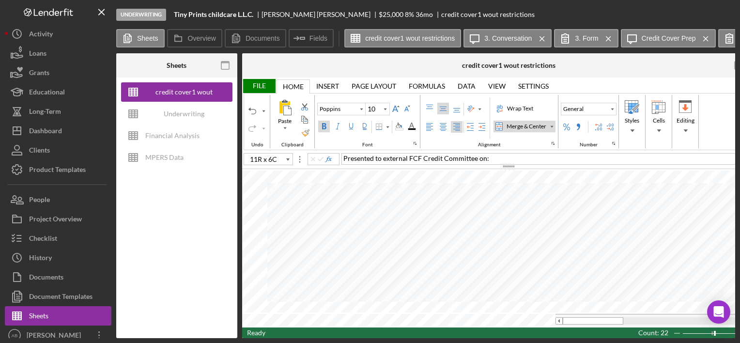
type input "A76"
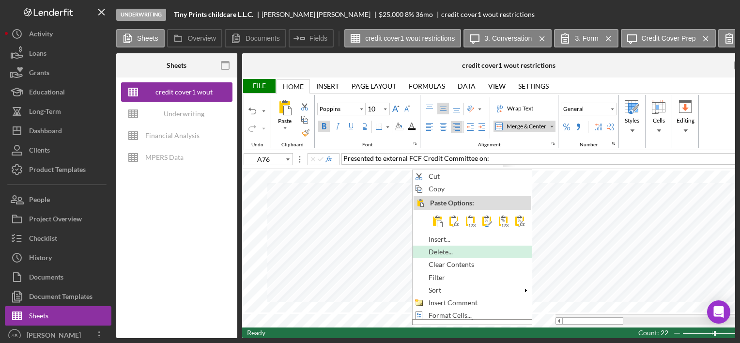
click at [442, 250] on span "Delete..." at bounding box center [446, 252] width 35 height 8
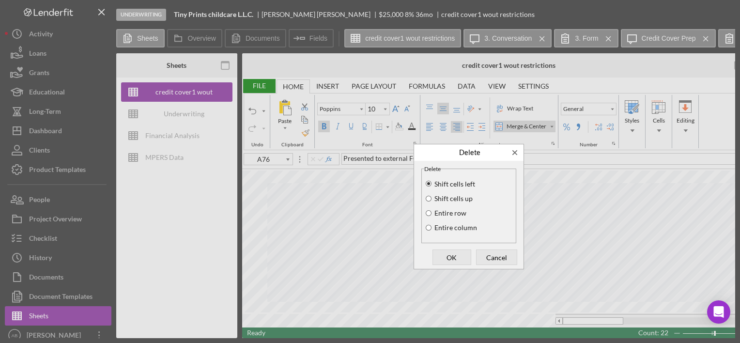
scroll to position [0, 40]
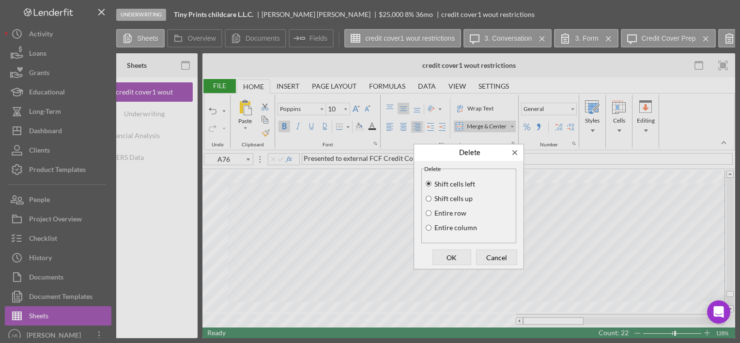
click at [438, 212] on label "Entire row" at bounding box center [449, 213] width 33 height 8
click at [433, 212] on input "Entire row" at bounding box center [429, 213] width 8 height 7
radio input "true"
click at [442, 260] on span "OK" at bounding box center [452, 257] width 32 height 14
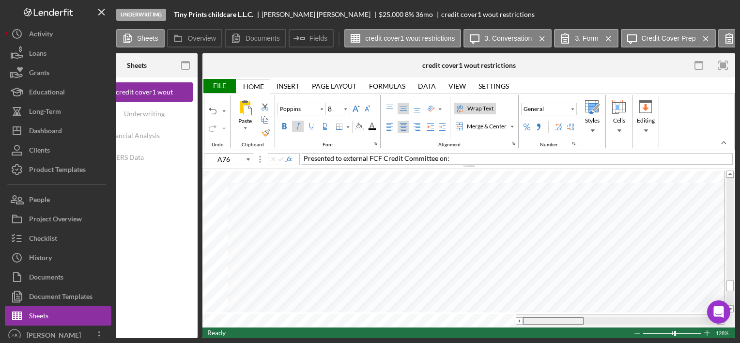
click at [505, 282] on tr at bounding box center [464, 321] width 522 height 14
type input "10"
click at [356, 126] on div "Background Color" at bounding box center [360, 127] width 8 height 8
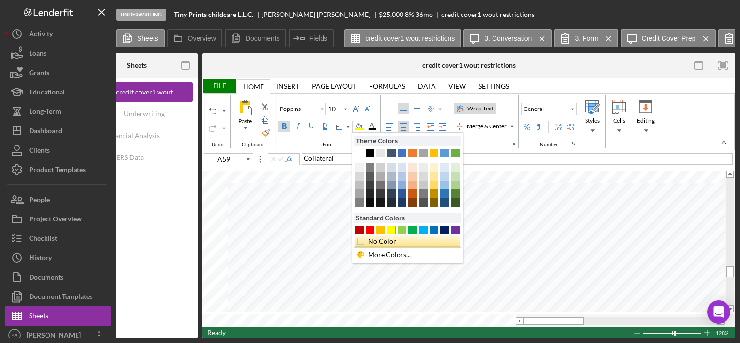
click at [377, 242] on div "No Color" at bounding box center [410, 241] width 87 height 11
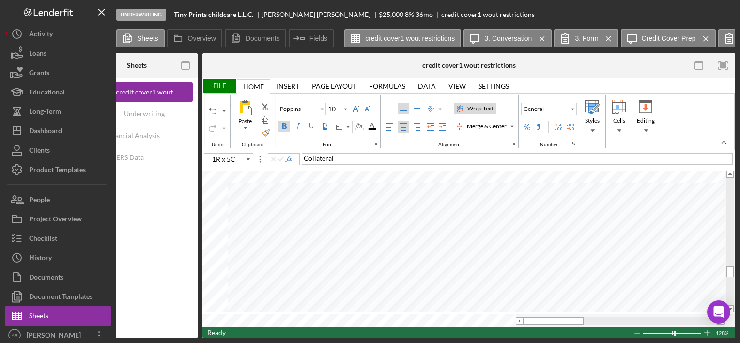
type input "B59"
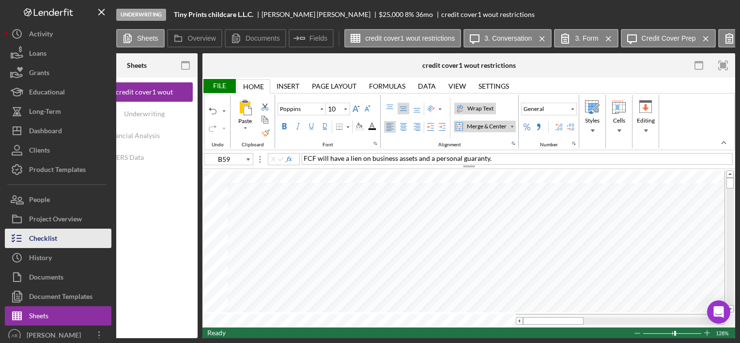
click at [55, 245] on div "Checklist" at bounding box center [43, 240] width 28 height 22
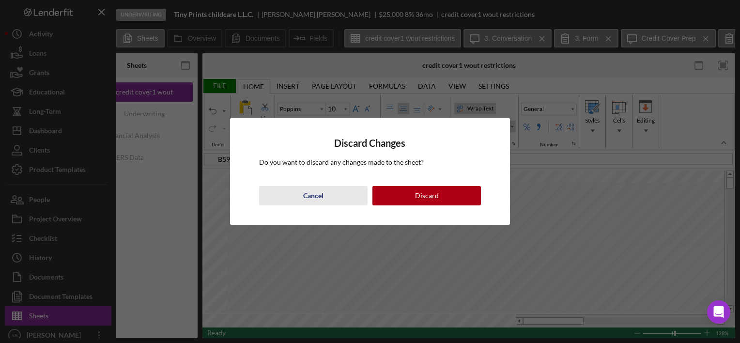
click at [314, 199] on div "Cancel" at bounding box center [313, 195] width 20 height 19
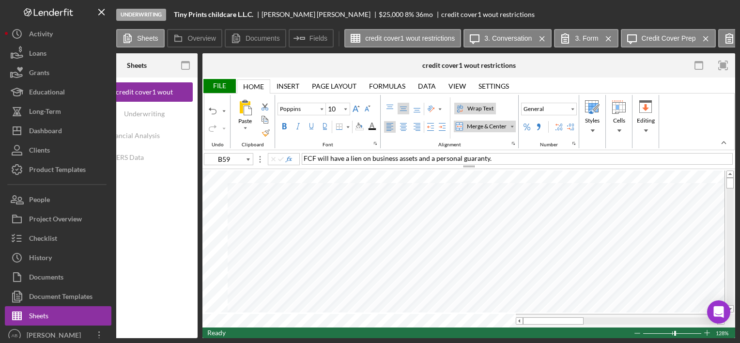
click at [213, 84] on div "File" at bounding box center [219, 86] width 33 height 14
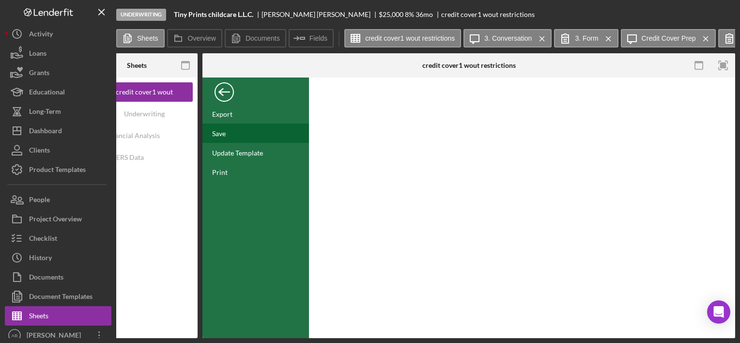
click at [229, 135] on div "Save" at bounding box center [256, 133] width 107 height 19
click at [222, 89] on div "Back" at bounding box center [224, 89] width 19 height 19
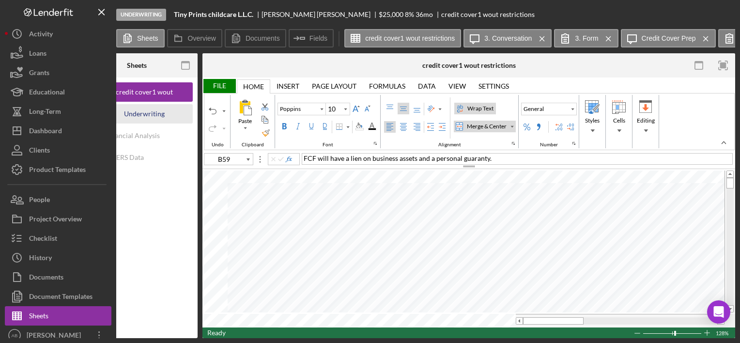
click at [147, 110] on div "Underwriting Worksheets - Template 2022" at bounding box center [145, 113] width 78 height 19
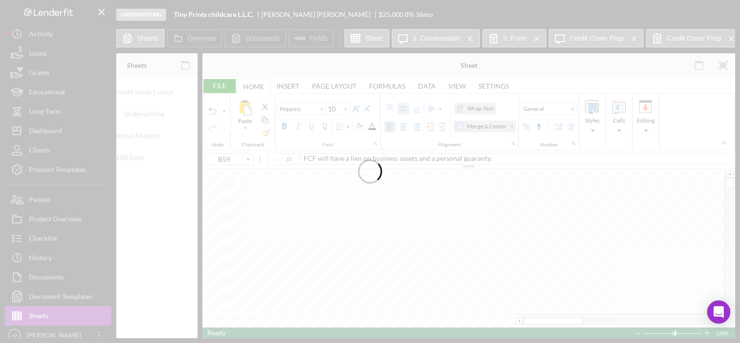
type input "Arial"
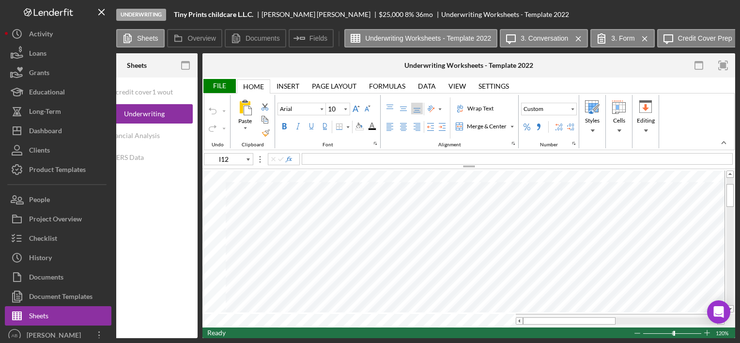
type input "F11"
click at [424, 259] on div "Paste Cut Copy AutoFill 7896.72 7896.72" at bounding box center [469, 249] width 533 height 158
type input "H11"
type input "F8"
type input "H8"
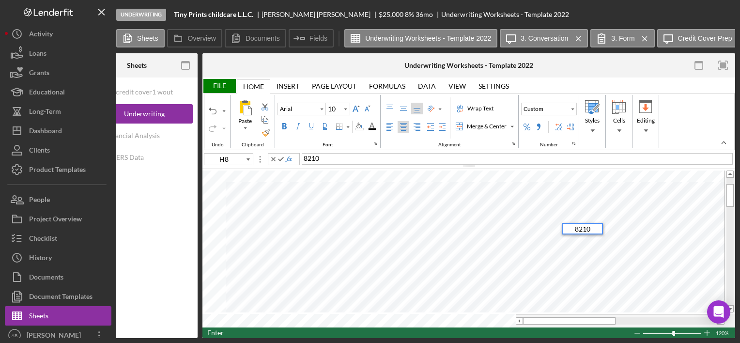
type input "I8"
click at [218, 85] on div "File" at bounding box center [219, 86] width 33 height 14
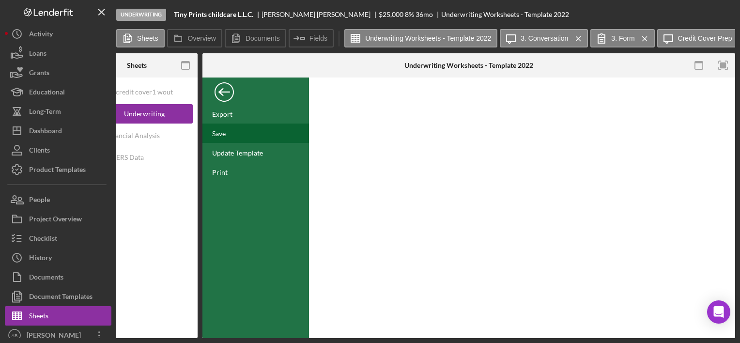
click at [219, 126] on div "Save" at bounding box center [256, 133] width 107 height 19
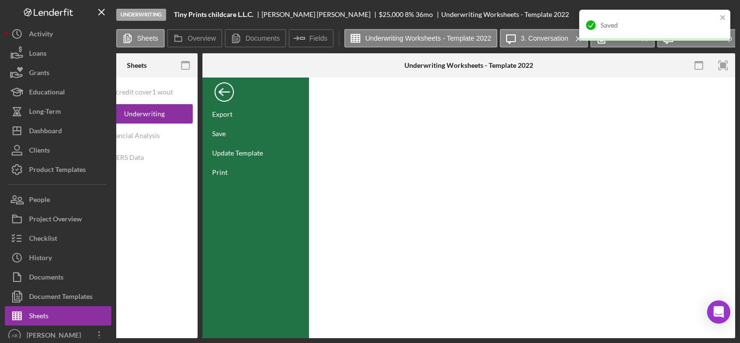
click at [218, 92] on div "Back" at bounding box center [224, 89] width 19 height 19
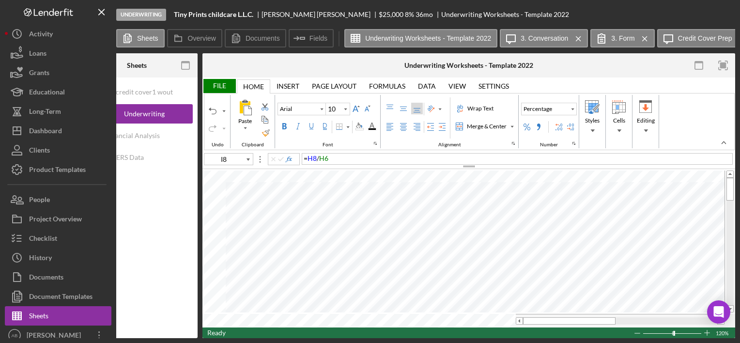
click at [216, 82] on div "File" at bounding box center [219, 86] width 33 height 14
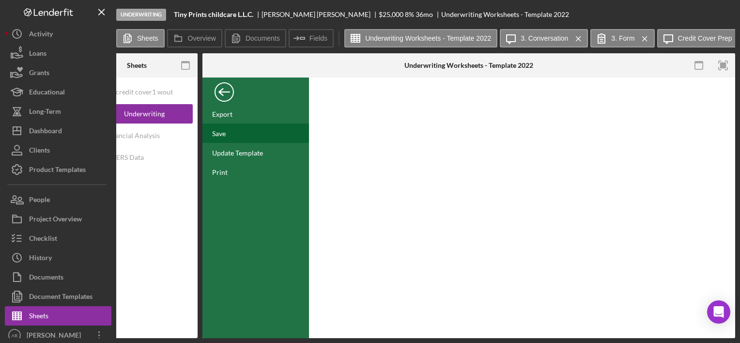
click at [229, 134] on div "Save" at bounding box center [256, 133] width 107 height 19
click at [217, 88] on div "Back" at bounding box center [224, 89] width 19 height 19
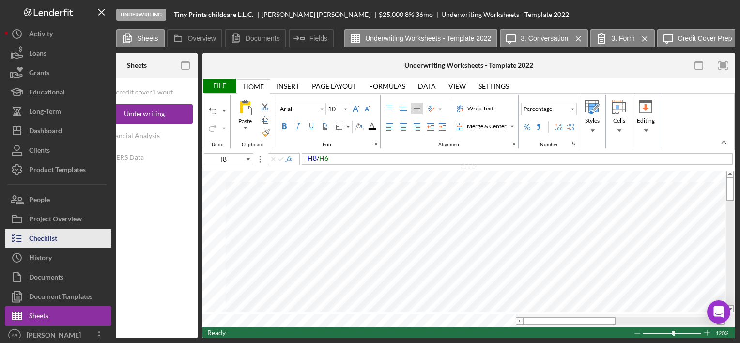
click at [63, 238] on button "Checklist" at bounding box center [58, 238] width 107 height 19
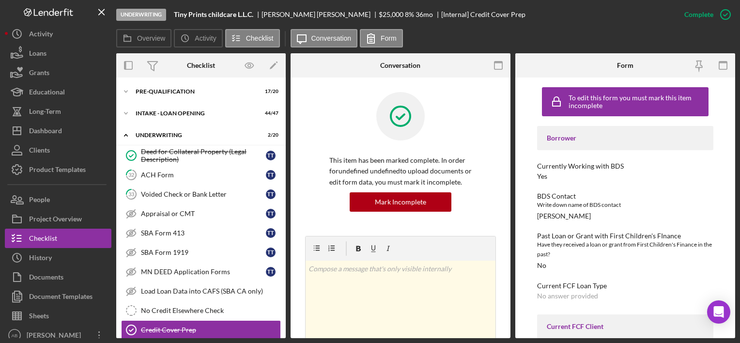
scroll to position [120, 0]
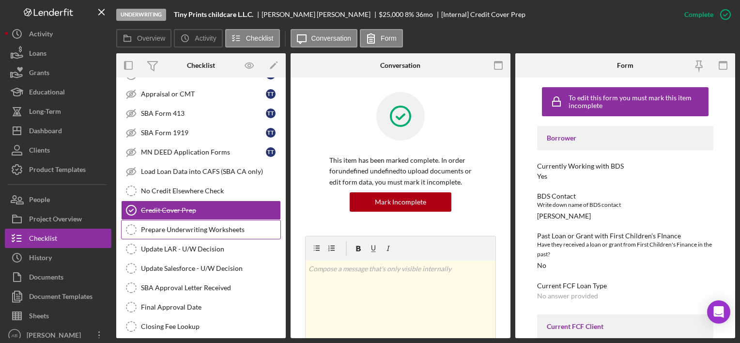
click at [216, 226] on div "Prepare Underwriting Worksheets" at bounding box center [211, 230] width 140 height 8
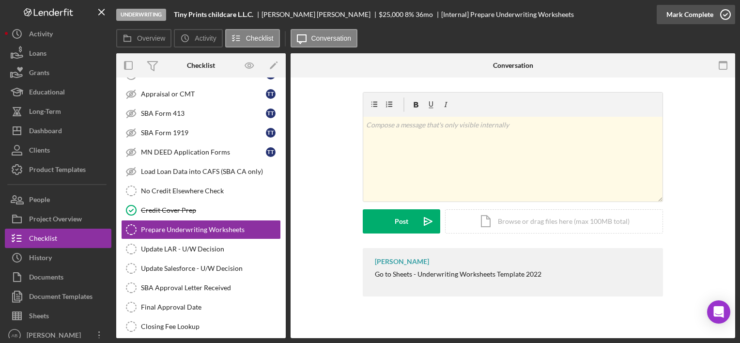
click at [728, 11] on icon "button" at bounding box center [726, 14] width 24 height 24
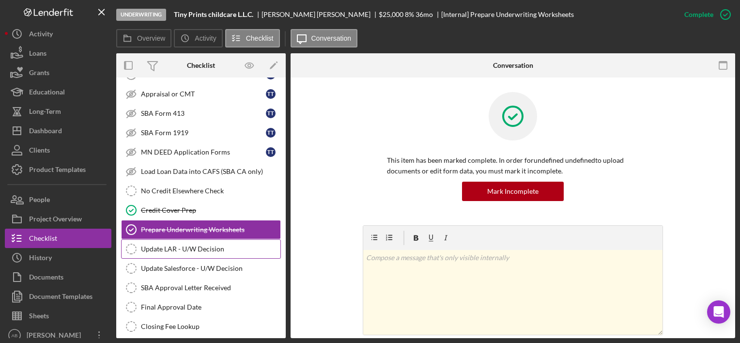
click at [183, 245] on div "Update LAR - U/W Decision" at bounding box center [211, 249] width 140 height 8
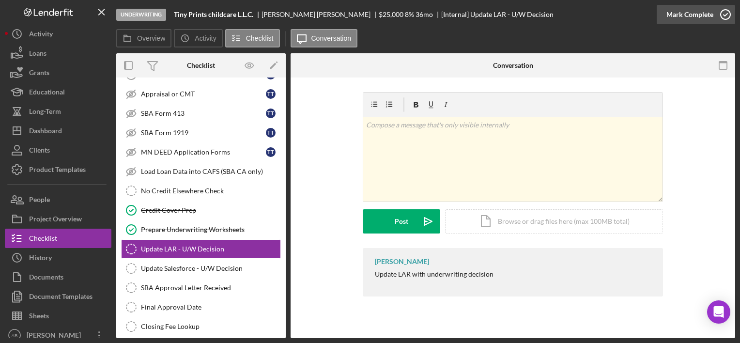
click at [718, 12] on icon "button" at bounding box center [726, 14] width 24 height 24
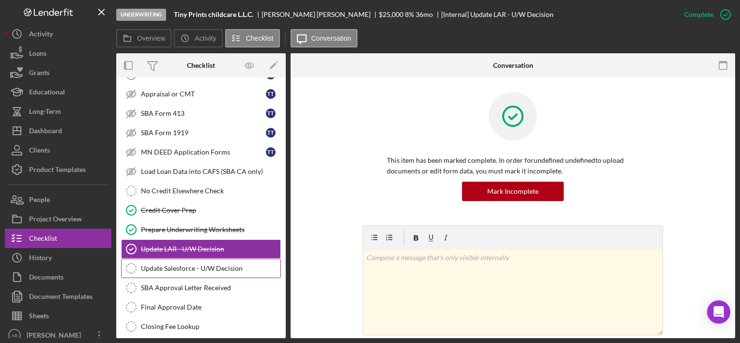
click at [211, 267] on div "Update Salesforce - U/W Decision" at bounding box center [211, 269] width 140 height 8
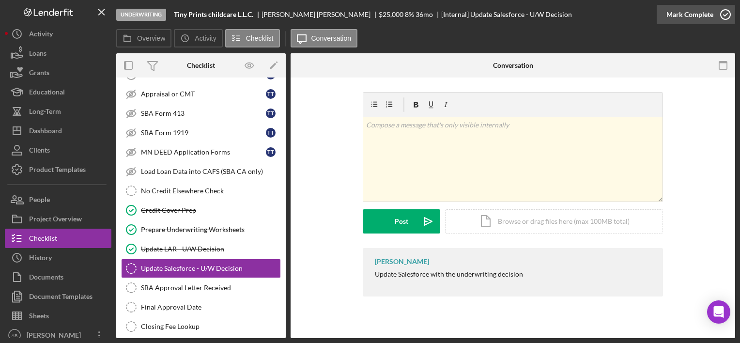
click at [721, 19] on icon "button" at bounding box center [726, 14] width 24 height 24
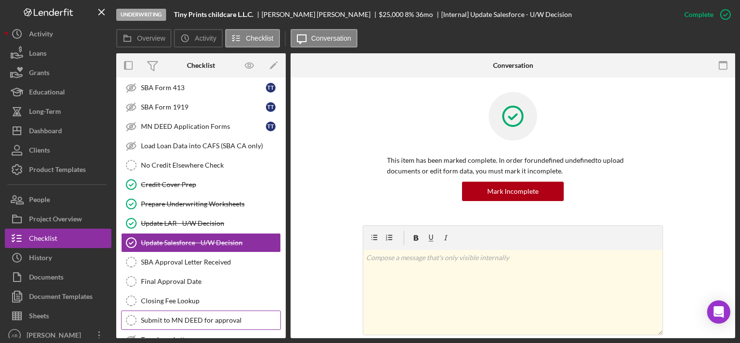
scroll to position [168, 0]
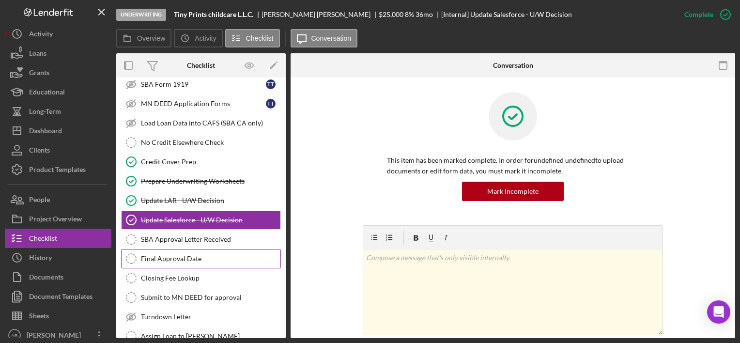
click at [188, 255] on div "Final Approval Date" at bounding box center [211, 259] width 140 height 8
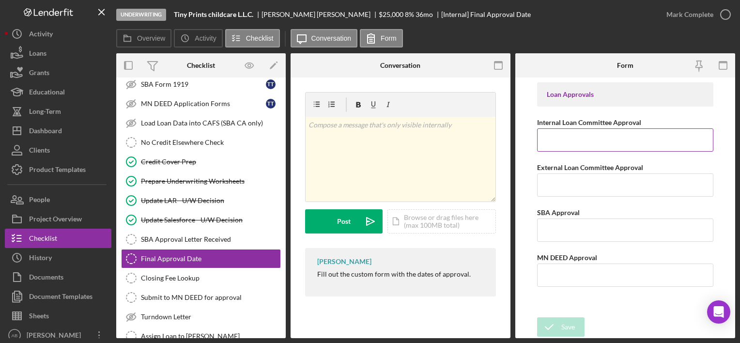
click at [589, 142] on input "Internal Loan Committee Approval" at bounding box center [625, 139] width 176 height 23
type input "[DATE]"
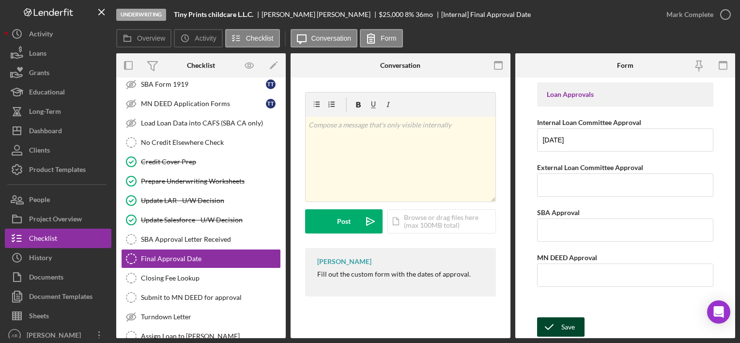
click at [564, 282] on div "Save" at bounding box center [569, 326] width 14 height 19
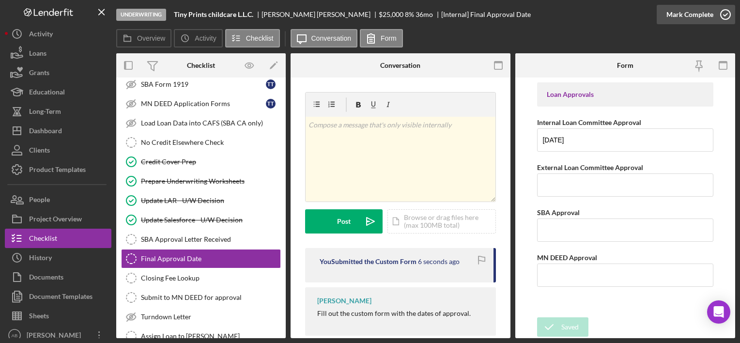
click at [729, 12] on icon "button" at bounding box center [726, 14] width 24 height 24
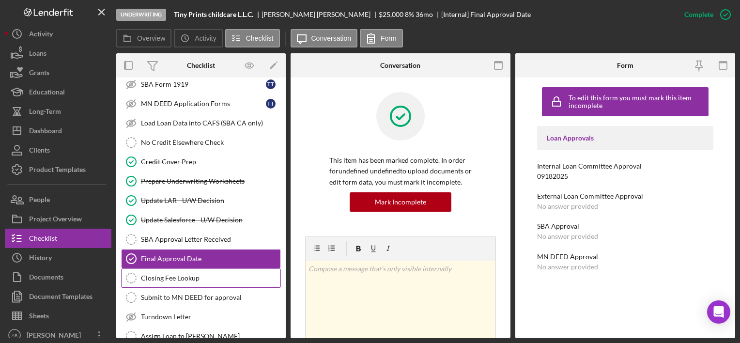
click at [211, 277] on div "Closing Fee Lookup" at bounding box center [211, 278] width 140 height 8
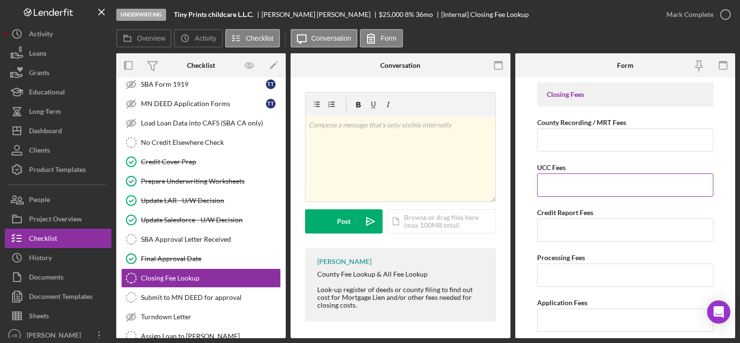
click at [566, 189] on input "UCC Fees" at bounding box center [625, 184] width 176 height 23
type input "$20"
click at [566, 132] on input "County Recording / MRT Fees" at bounding box center [625, 139] width 176 height 23
click at [559, 227] on input "Credit Report Fees" at bounding box center [625, 230] width 176 height 23
type input "$30.85"
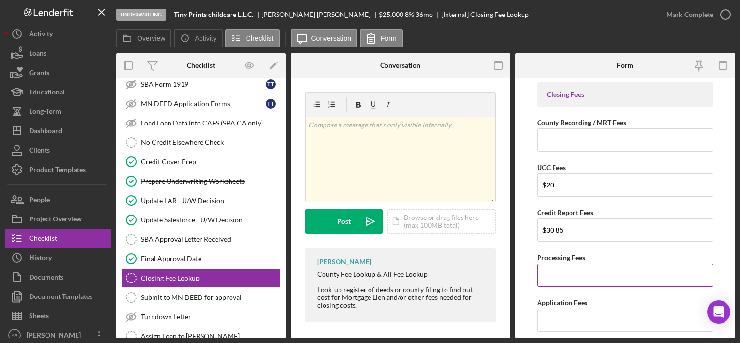
click at [570, 269] on input "Processing Fees" at bounding box center [625, 275] width 176 height 23
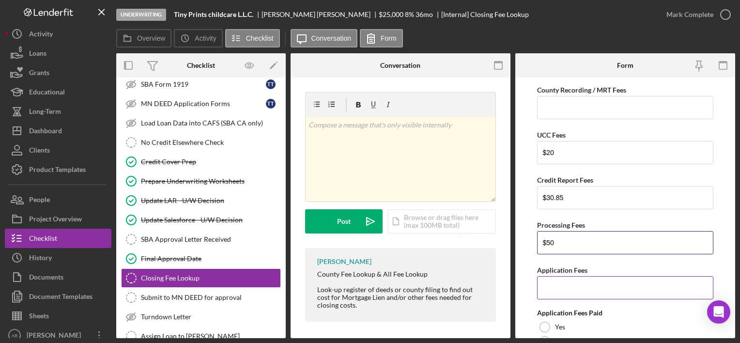
scroll to position [48, 0]
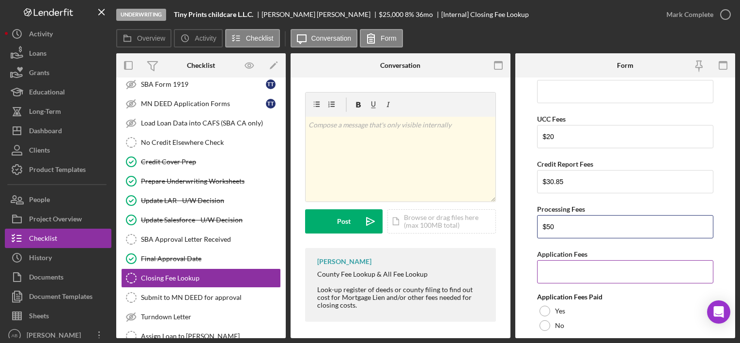
type input "$50"
click at [577, 272] on input "Application Fees" at bounding box center [625, 271] width 176 height 23
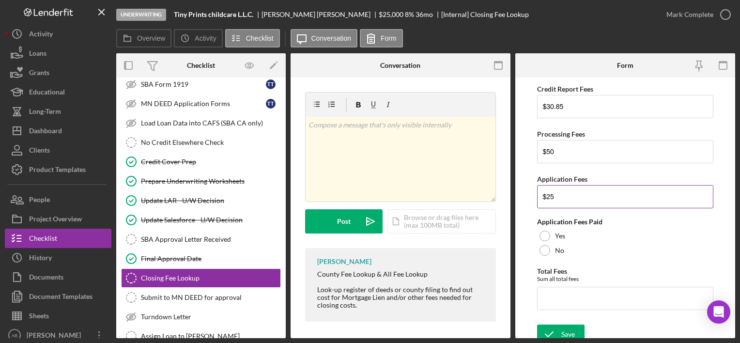
scroll to position [129, 0]
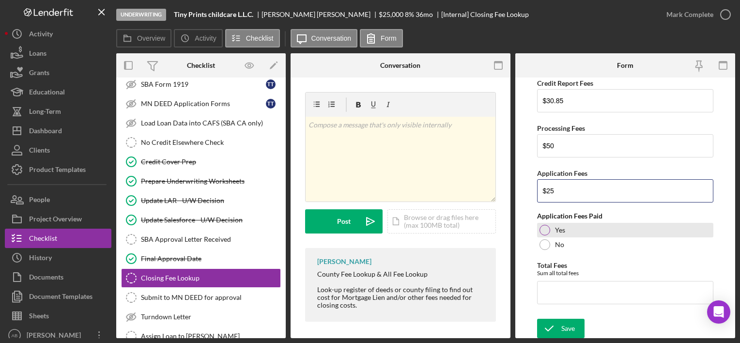
type input "$25"
click at [562, 229] on label "Yes" at bounding box center [560, 230] width 10 height 8
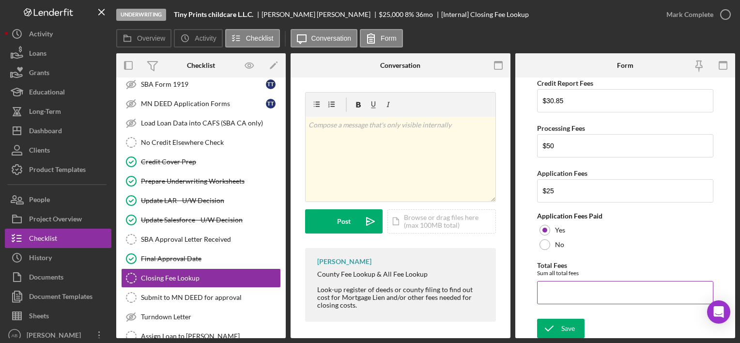
click at [559, 281] on input "Total Fees" at bounding box center [625, 292] width 176 height 23
click at [576, 282] on input "Total Fees" at bounding box center [625, 292] width 176 height 23
drag, startPoint x: 583, startPoint y: 288, endPoint x: 349, endPoint y: 287, distance: 234.5
click at [349, 282] on div "Overview Internal Workflow Stage Underwriting Icon/Dropdown Arrow Archive (can …" at bounding box center [425, 195] width 619 height 285
type input "$100.85"
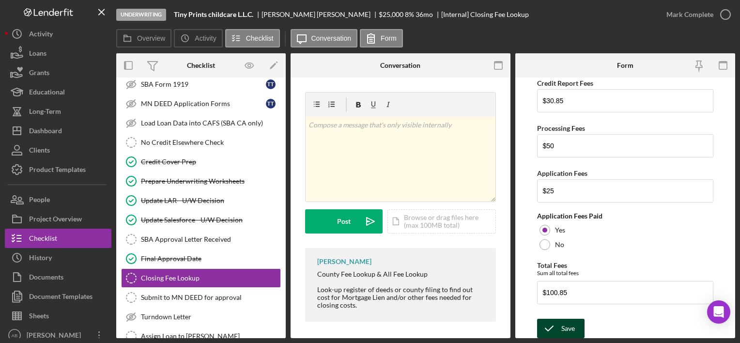
click at [562, 282] on div "Save" at bounding box center [569, 328] width 14 height 19
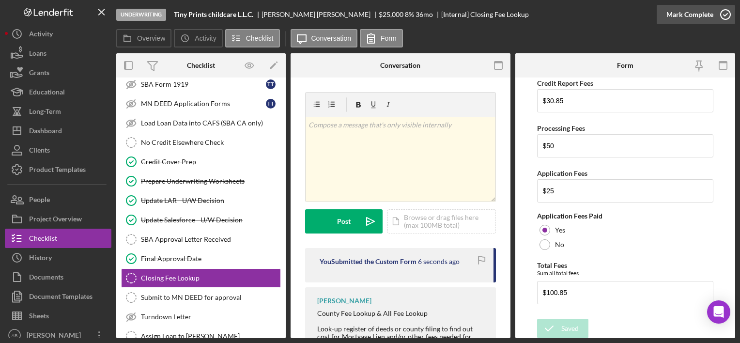
click at [722, 7] on icon "button" at bounding box center [726, 14] width 24 height 24
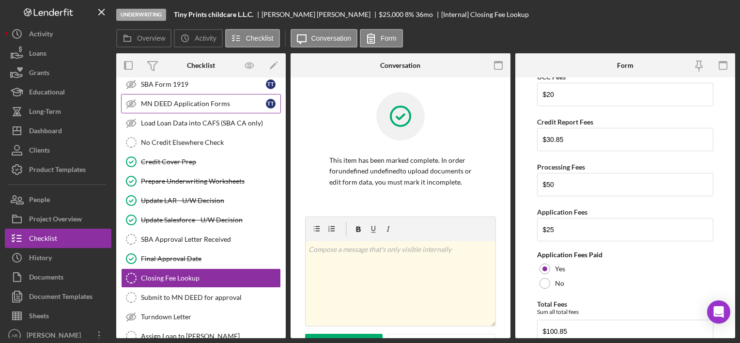
scroll to position [168, 0]
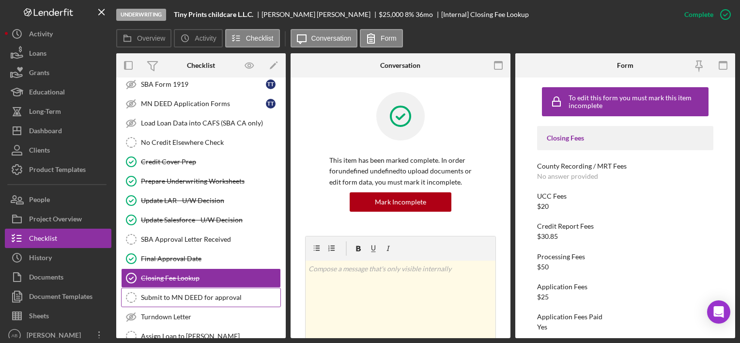
click at [197, 282] on div "Submit to MN DEED for approval" at bounding box center [211, 298] width 140 height 8
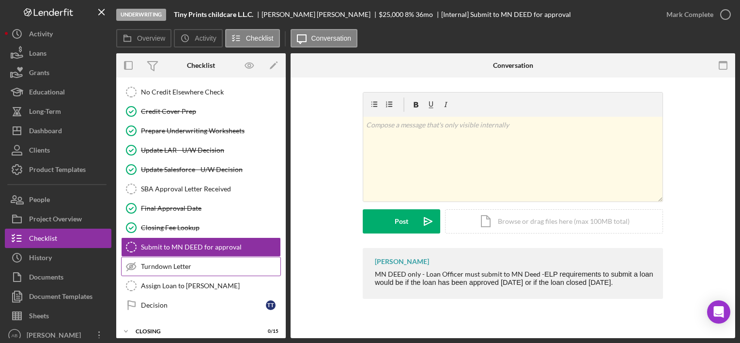
scroll to position [265, 0]
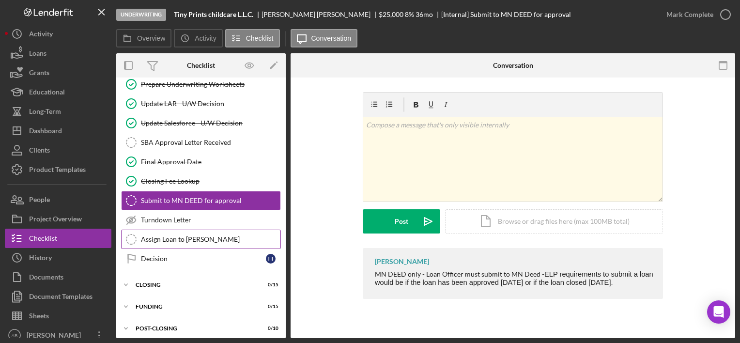
click at [188, 236] on div "Assign Loan to [PERSON_NAME]" at bounding box center [211, 239] width 140 height 8
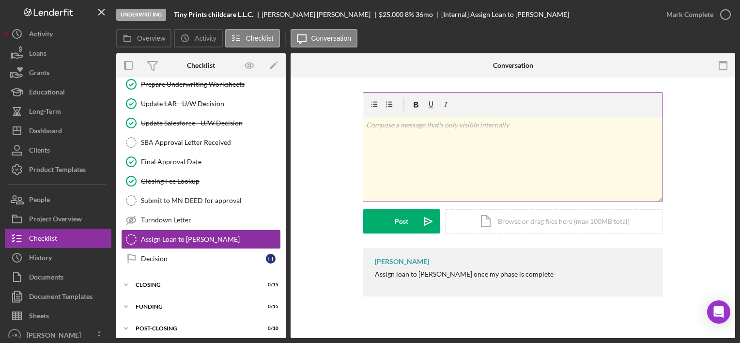
click at [427, 153] on div "v Color teal Color pink Remove color Add row above Add row below Add column bef…" at bounding box center [512, 159] width 299 height 85
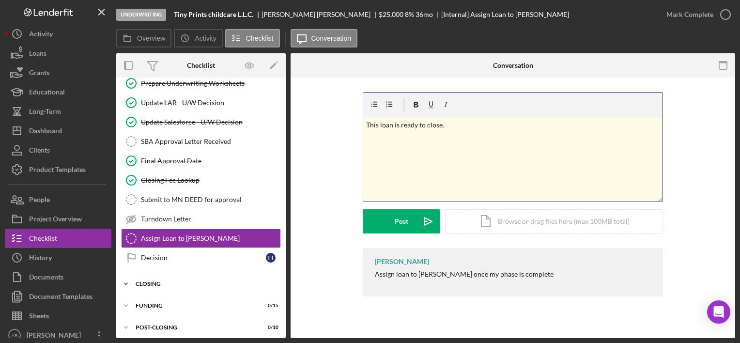
click at [171, 276] on div "Icon/Expander CLOSING 0 / 15" at bounding box center [201, 283] width 170 height 19
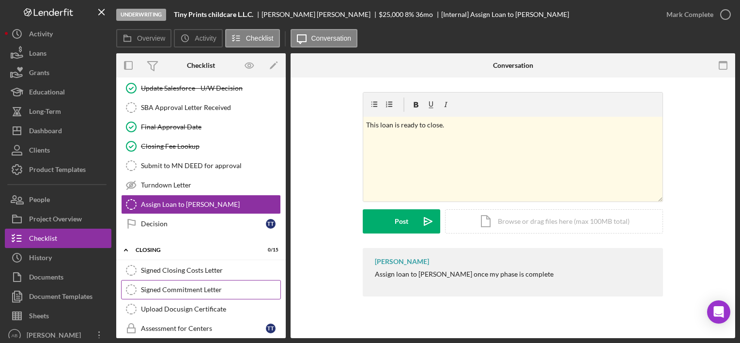
scroll to position [314, 0]
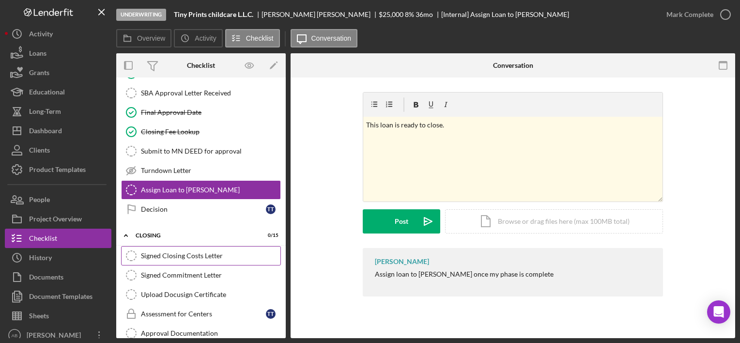
click at [236, 252] on div "Signed Closing Costs Letter" at bounding box center [211, 256] width 140 height 8
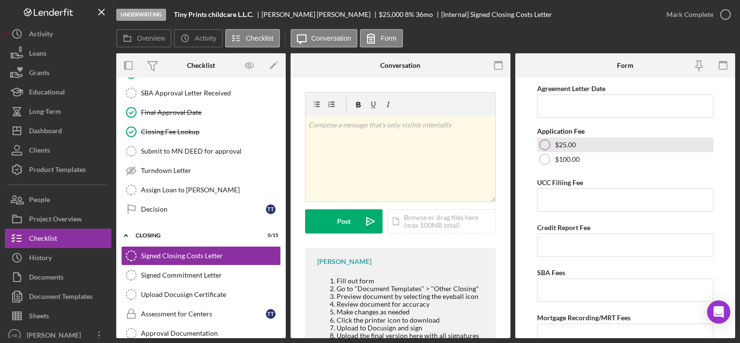
click at [545, 145] on div at bounding box center [545, 145] width 11 height 11
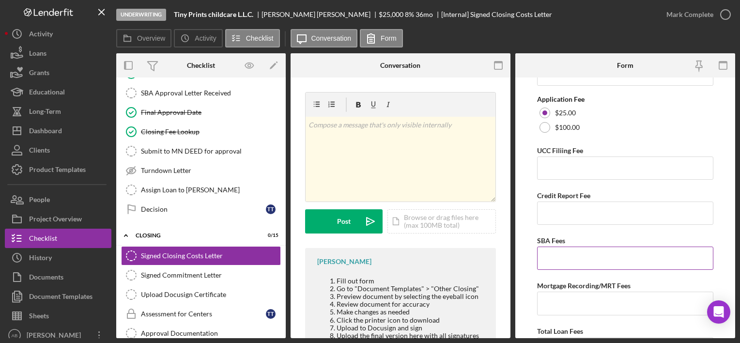
scroll to position [48, 0]
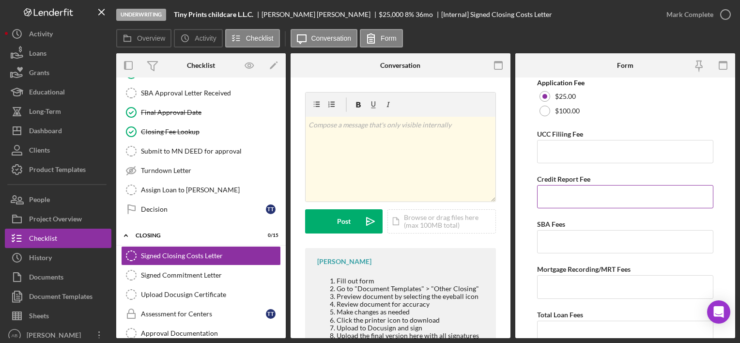
click at [582, 200] on input "Credit Report Fee" at bounding box center [625, 196] width 176 height 23
type input "$30.85"
click at [582, 161] on input "UCC Filiing Fee" at bounding box center [625, 151] width 176 height 23
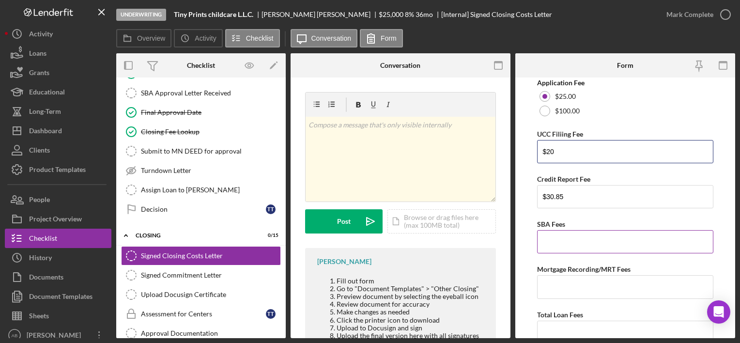
type input "$20"
click at [628, 248] on input "SBA Fees" at bounding box center [625, 241] width 176 height 23
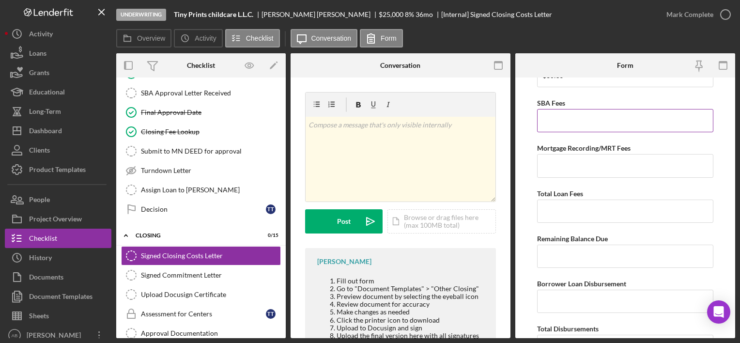
scroll to position [194, 0]
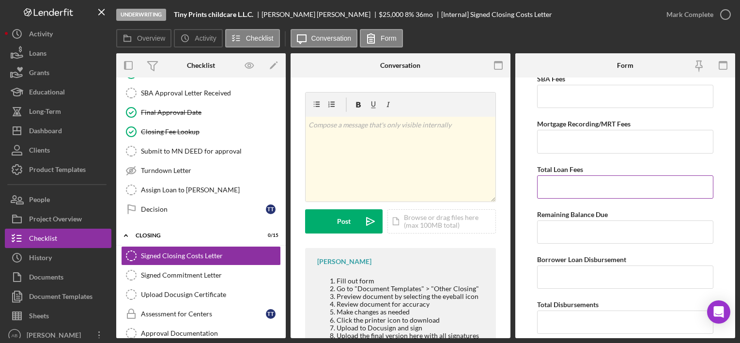
click at [581, 189] on input "Total Loan Fees" at bounding box center [625, 186] width 176 height 23
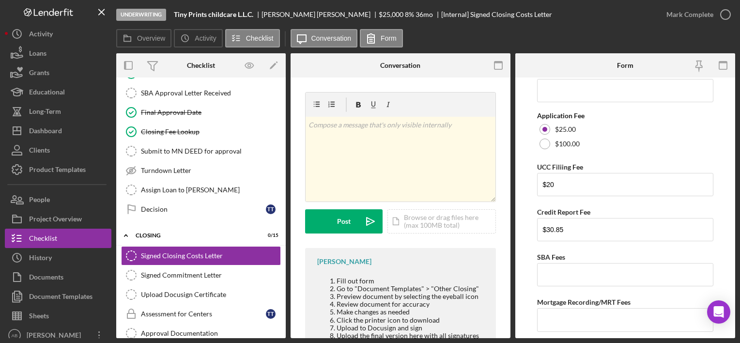
scroll to position [0, 0]
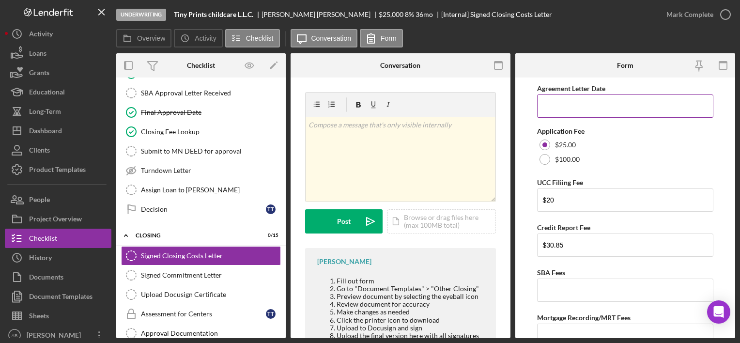
type input "$100.85"
click at [576, 110] on input "Agreement Letter Date" at bounding box center [625, 105] width 176 height 23
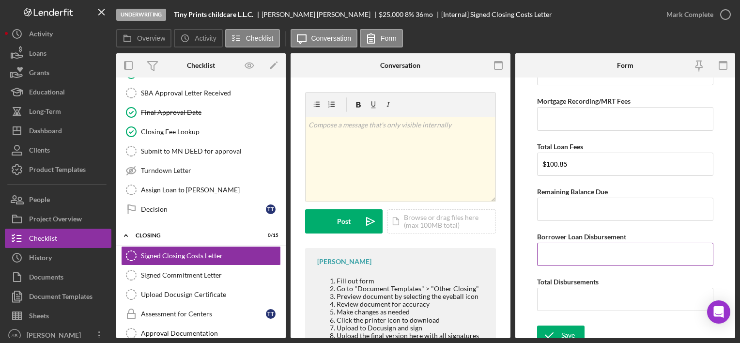
scroll to position [223, 0]
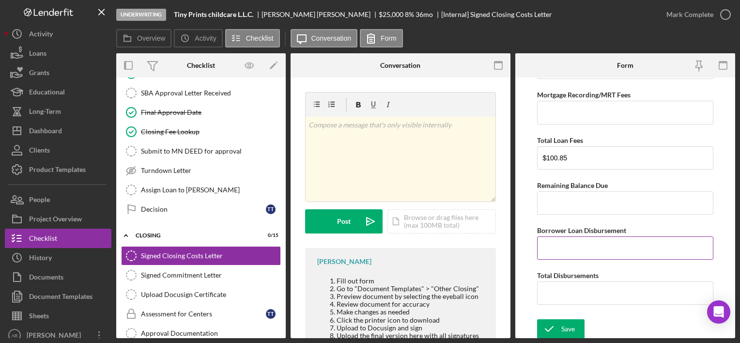
type input "[DATE]"
click at [566, 244] on input "Borrower Loan Disbursement" at bounding box center [625, 247] width 176 height 23
click at [574, 246] on input "Borrower Loan Disbursement" at bounding box center [625, 247] width 176 height 23
type input "$20,899.15"
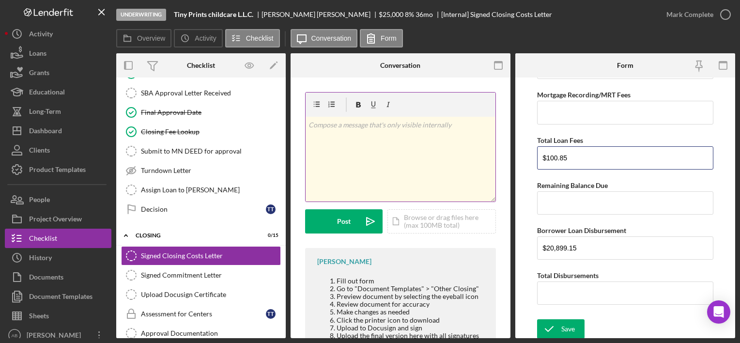
drag, startPoint x: 581, startPoint y: 159, endPoint x: 372, endPoint y: 124, distance: 212.3
click at [372, 124] on div "Overview Internal Workflow Stage Underwriting Icon/Dropdown Arrow Archive (can …" at bounding box center [425, 195] width 619 height 285
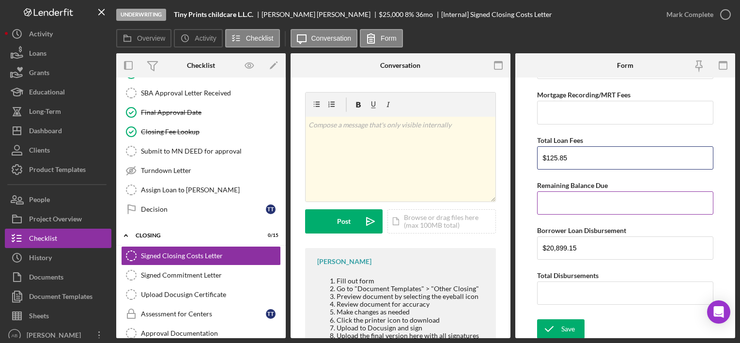
type input "$125.85"
click at [659, 198] on input "Remaining Balance Due" at bounding box center [625, 202] width 176 height 23
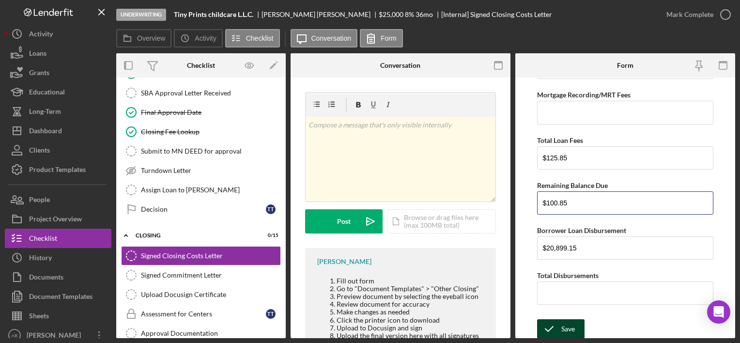
type input "$100.85"
click at [567, 282] on div "Save" at bounding box center [569, 328] width 14 height 19
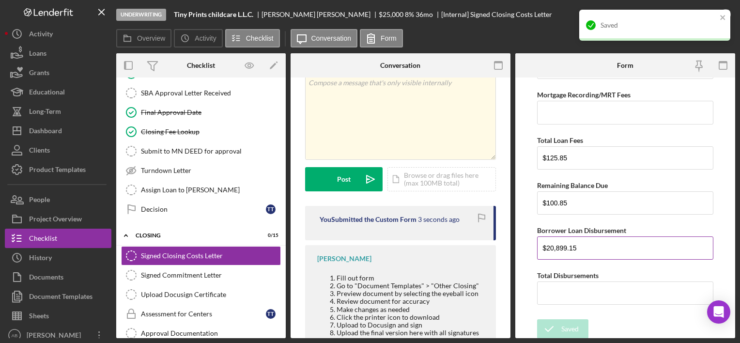
scroll to position [78, 0]
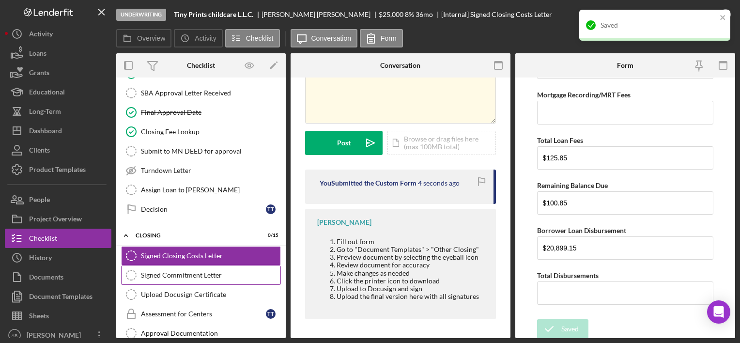
click at [215, 272] on div "Signed Commitment Letter" at bounding box center [211, 275] width 140 height 8
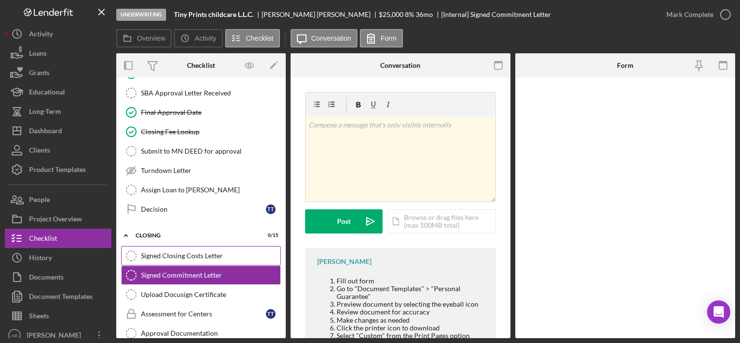
click at [205, 252] on div "Signed Closing Costs Letter" at bounding box center [211, 256] width 140 height 8
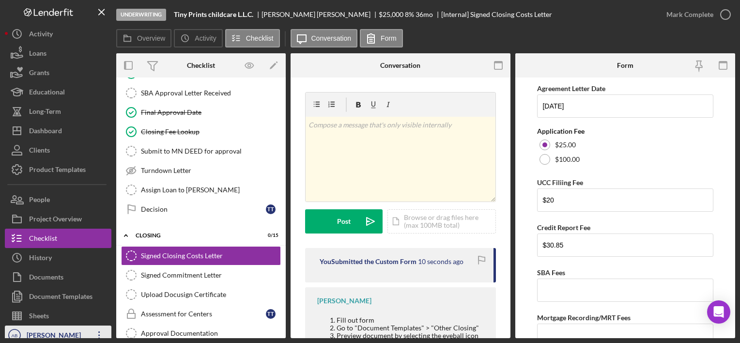
scroll to position [315, 0]
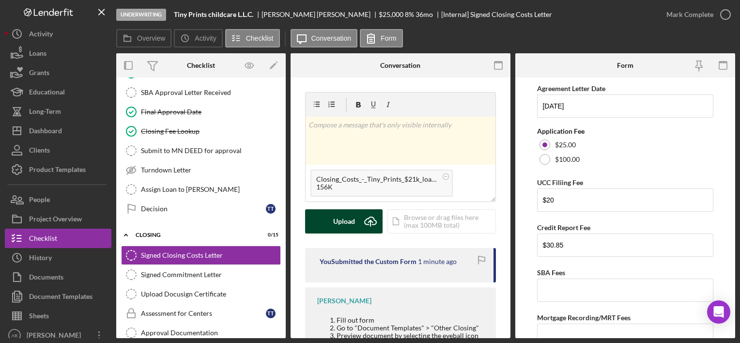
click at [356, 219] on button "Upload Icon/Upload" at bounding box center [344, 221] width 78 height 24
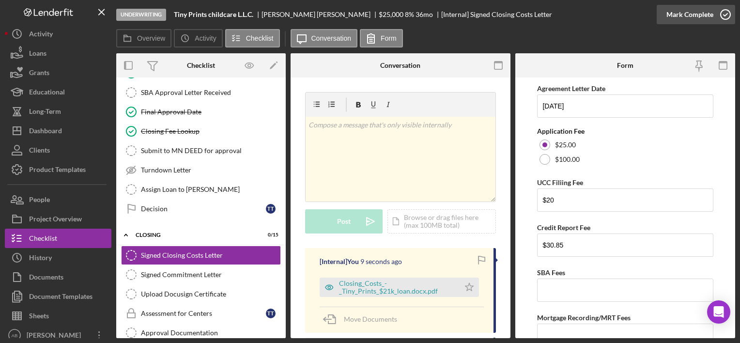
click at [731, 11] on icon "button" at bounding box center [726, 14] width 24 height 24
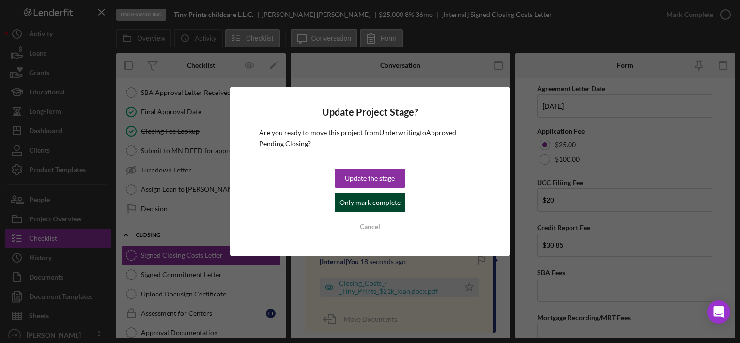
click at [370, 203] on div "Only mark complete" at bounding box center [370, 202] width 61 height 19
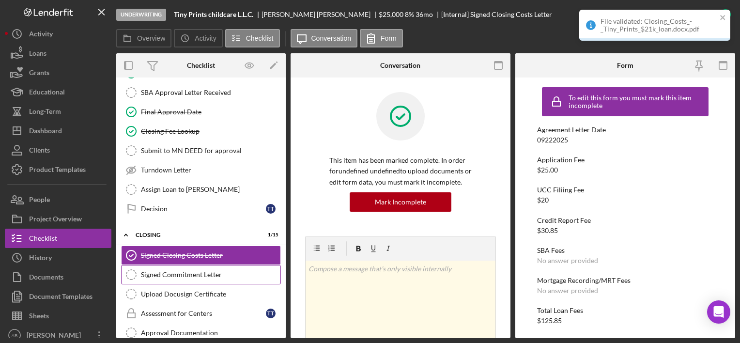
click at [209, 271] on div "Signed Commitment Letter" at bounding box center [211, 275] width 140 height 8
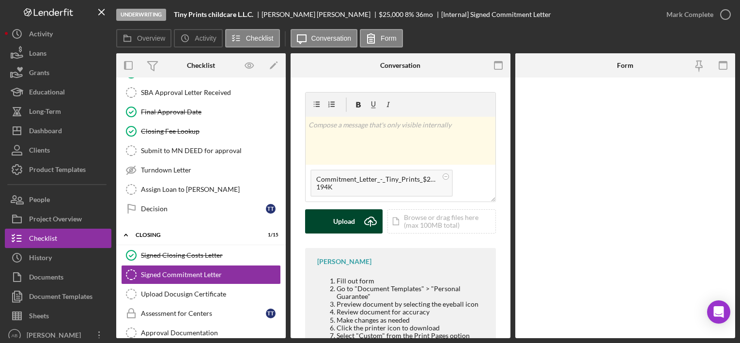
click at [351, 221] on div "Upload" at bounding box center [344, 221] width 22 height 24
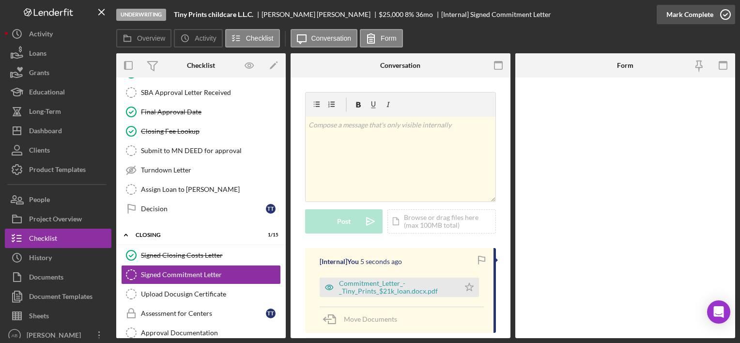
click at [719, 15] on icon "button" at bounding box center [726, 14] width 24 height 24
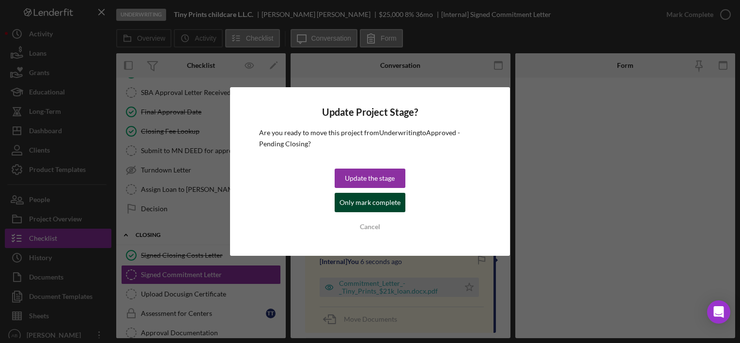
click at [364, 204] on div "Only mark complete" at bounding box center [370, 202] width 61 height 19
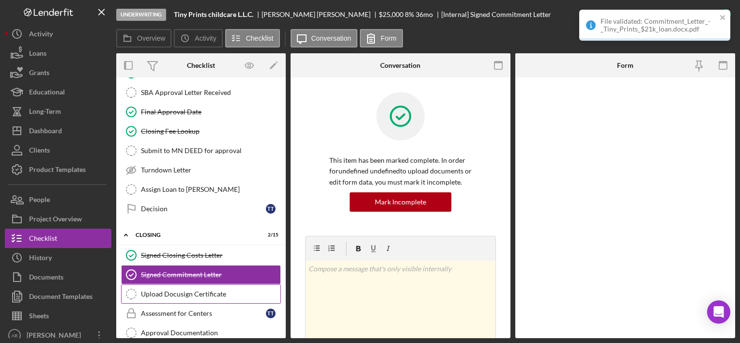
click at [176, 282] on link "Upload Docusign Certificate Upload Docusign Certificate" at bounding box center [201, 293] width 160 height 19
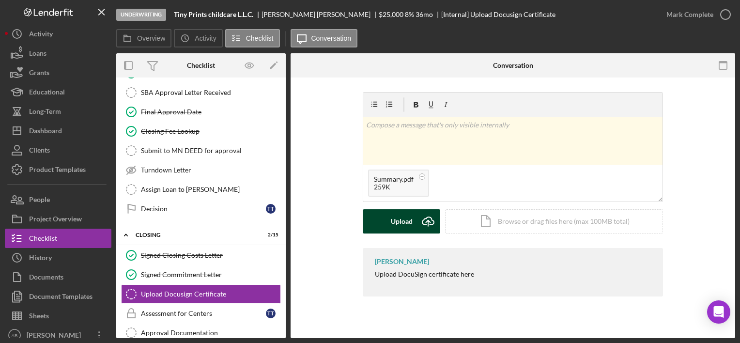
click at [399, 219] on div "Upload" at bounding box center [402, 221] width 22 height 24
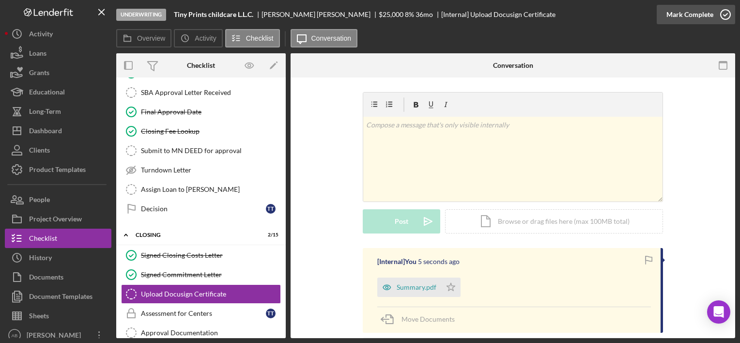
click at [732, 6] on icon "button" at bounding box center [726, 14] width 24 height 24
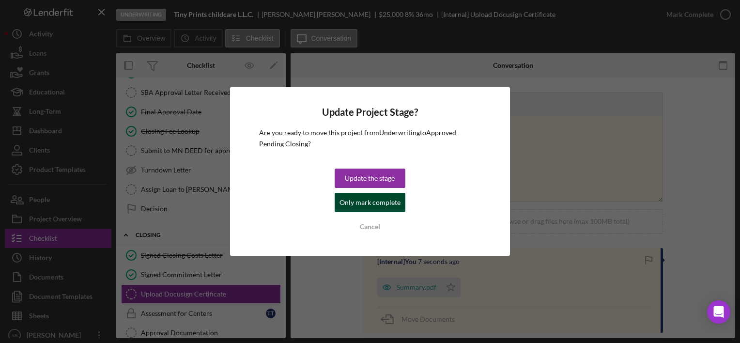
click at [384, 199] on div "Only mark complete" at bounding box center [370, 202] width 61 height 19
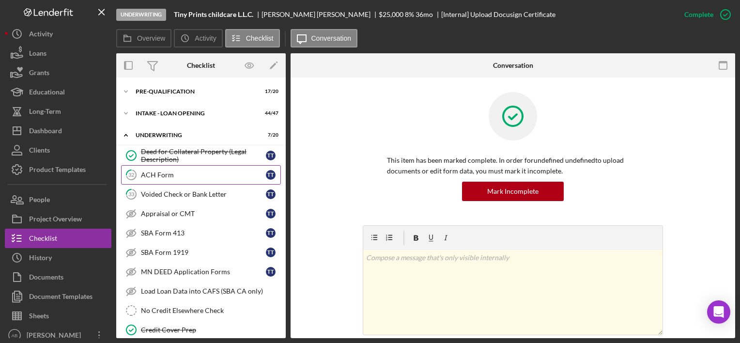
click at [183, 177] on div "ACH Form" at bounding box center [203, 175] width 125 height 8
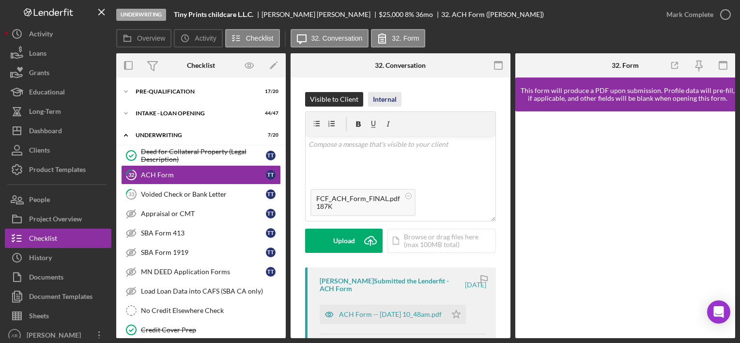
click at [378, 99] on div "Internal" at bounding box center [385, 99] width 24 height 15
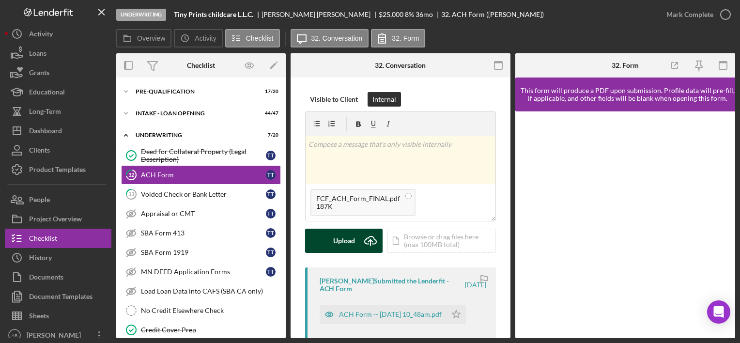
click at [351, 240] on div "Upload" at bounding box center [344, 241] width 22 height 24
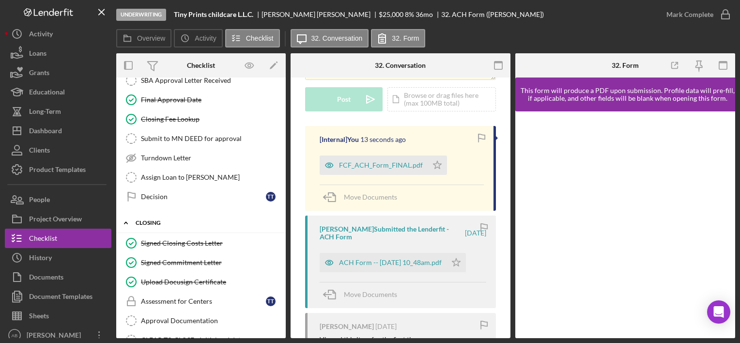
scroll to position [339, 0]
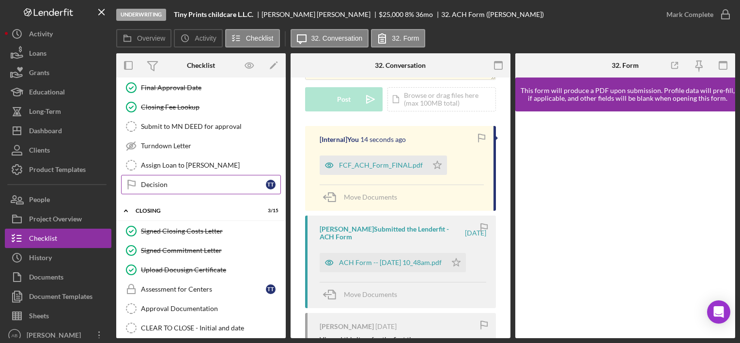
click at [243, 183] on div "Decision" at bounding box center [203, 185] width 125 height 8
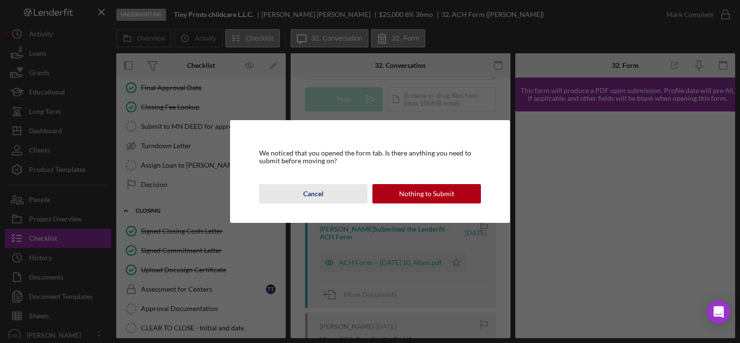
click at [333, 200] on button "Cancel" at bounding box center [313, 193] width 109 height 19
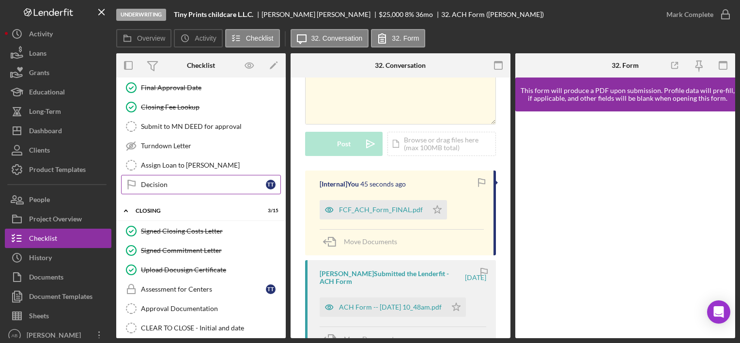
click at [180, 181] on div "Decision" at bounding box center [203, 185] width 125 height 8
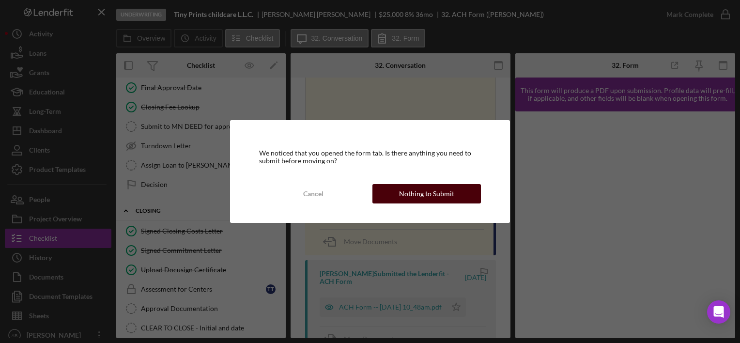
click at [399, 192] on button "Nothing to Submit" at bounding box center [427, 193] width 109 height 19
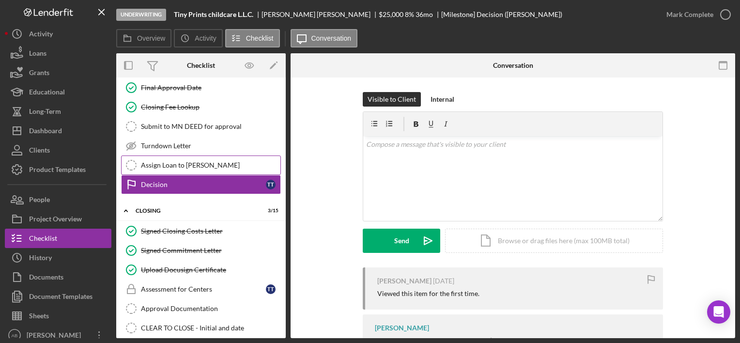
click at [217, 163] on div "Assign Loan to [PERSON_NAME]" at bounding box center [211, 165] width 140 height 8
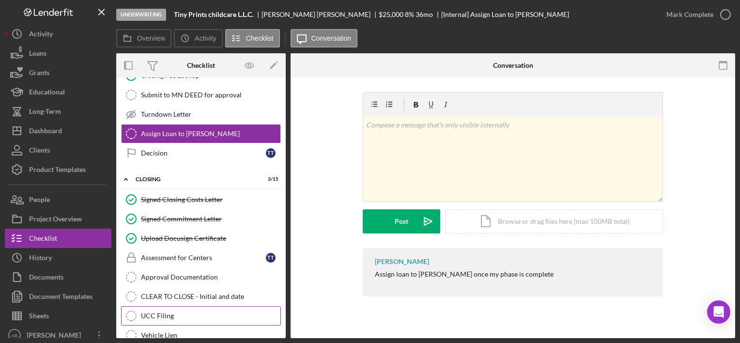
scroll to position [388, 0]
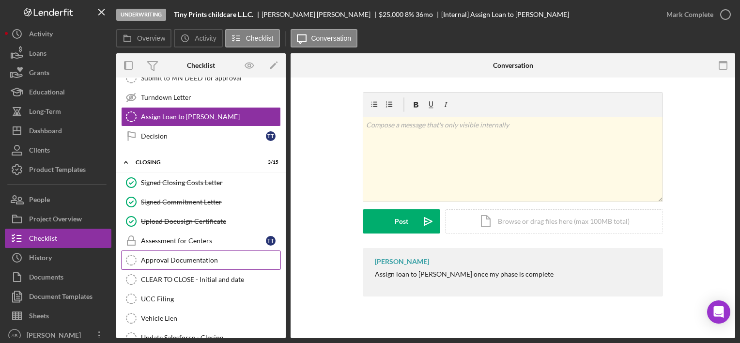
click at [180, 250] on link "Approval Documentation Approval Documentation" at bounding box center [201, 259] width 160 height 19
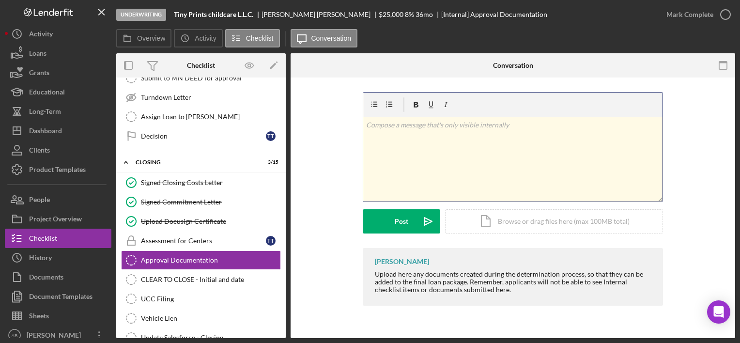
click at [490, 136] on div "v Color teal Color pink Remove color Add row above Add row below Add column bef…" at bounding box center [512, 159] width 299 height 85
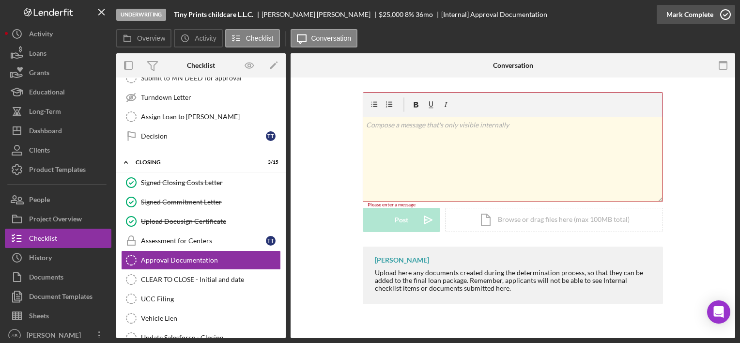
click at [714, 12] on icon "button" at bounding box center [726, 14] width 24 height 24
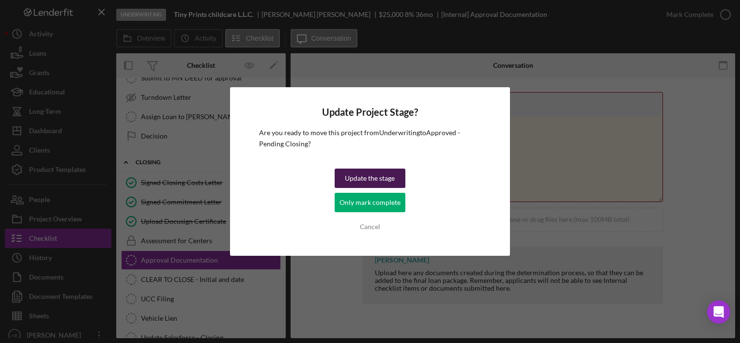
click at [367, 180] on div "Update the stage" at bounding box center [370, 178] width 50 height 19
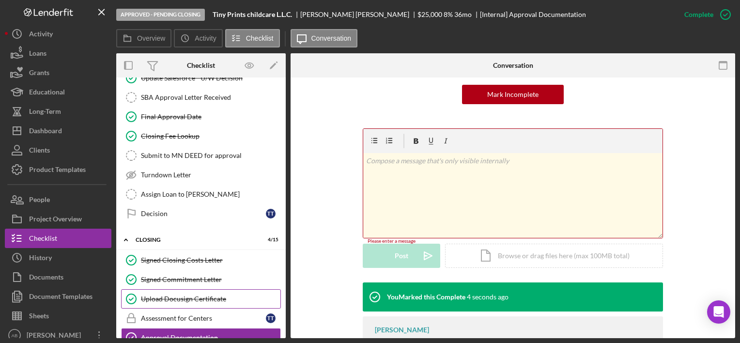
scroll to position [291, 0]
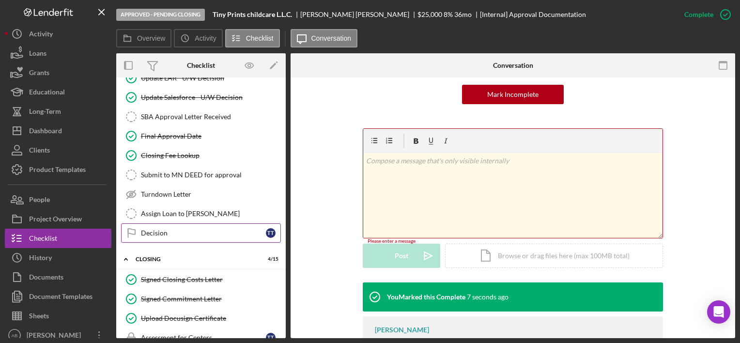
click at [171, 229] on div "Decision" at bounding box center [203, 233] width 125 height 8
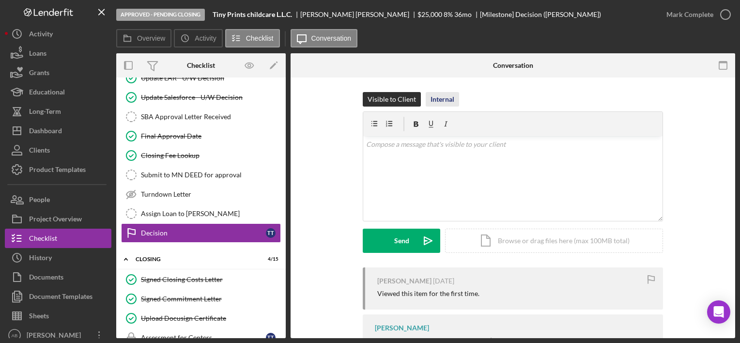
click at [438, 97] on div "Internal" at bounding box center [443, 99] width 24 height 15
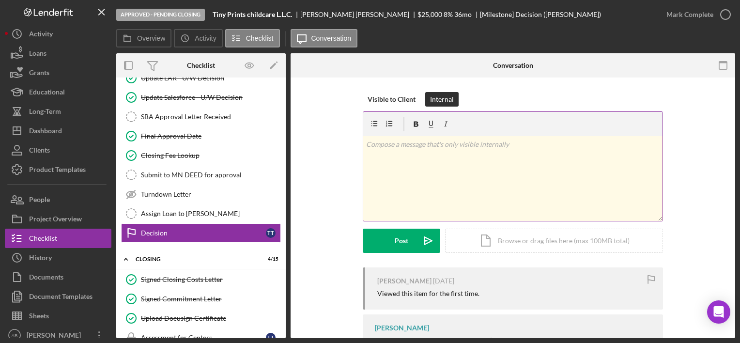
click at [416, 161] on div "v Color teal Color pink Remove color Add row above Add row below Add column bef…" at bounding box center [512, 178] width 299 height 85
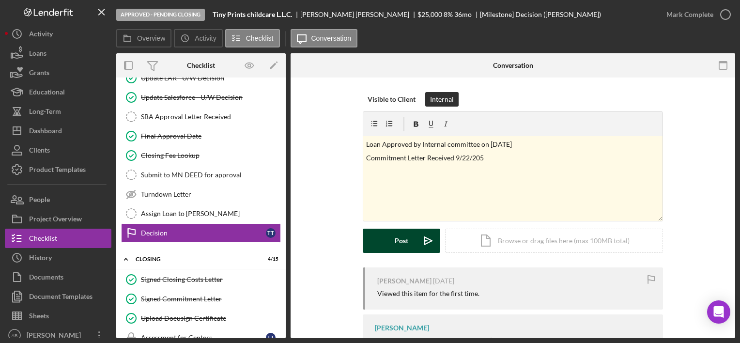
click at [397, 244] on div "Post" at bounding box center [402, 241] width 14 height 24
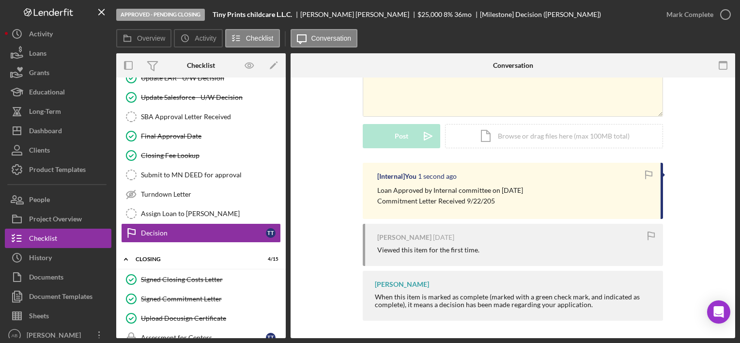
scroll to position [107, 0]
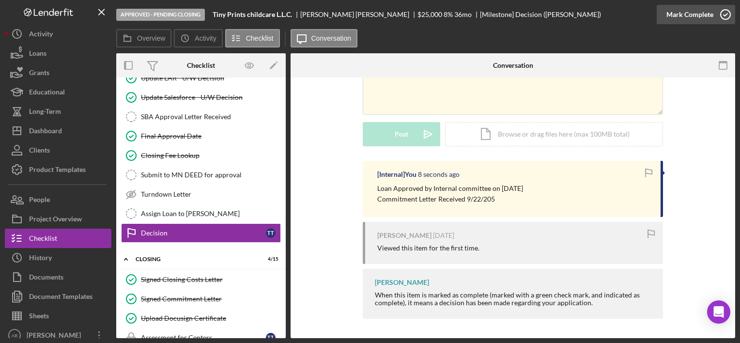
click at [704, 13] on div "Mark Complete" at bounding box center [690, 14] width 47 height 19
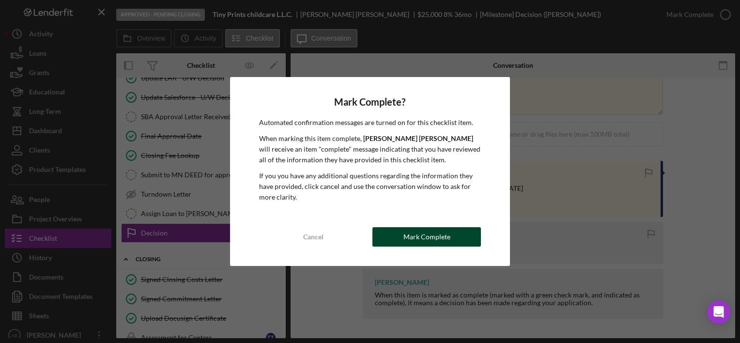
click at [430, 237] on div "Mark Complete" at bounding box center [427, 236] width 47 height 19
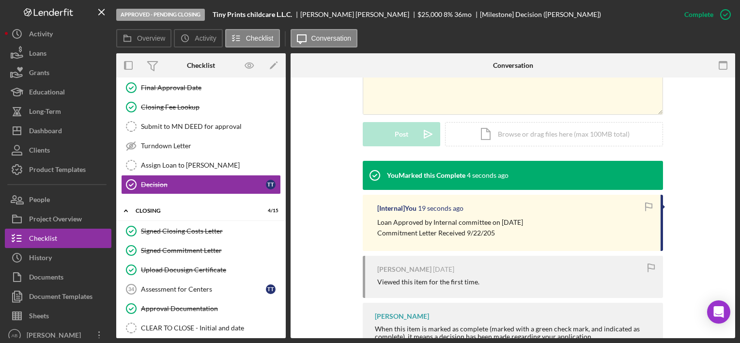
scroll to position [273, 0]
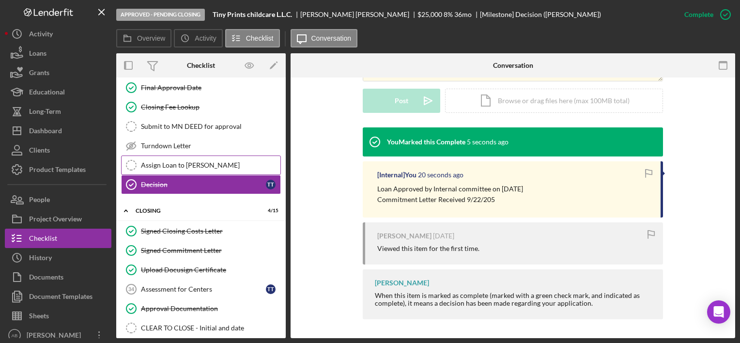
click at [205, 163] on div "Assign Loan to [PERSON_NAME]" at bounding box center [211, 165] width 140 height 8
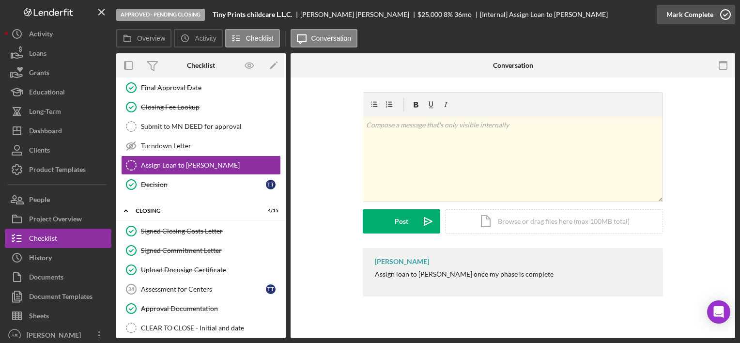
click at [684, 13] on div "Mark Complete" at bounding box center [690, 14] width 47 height 19
